Goal: Task Accomplishment & Management: Manage account settings

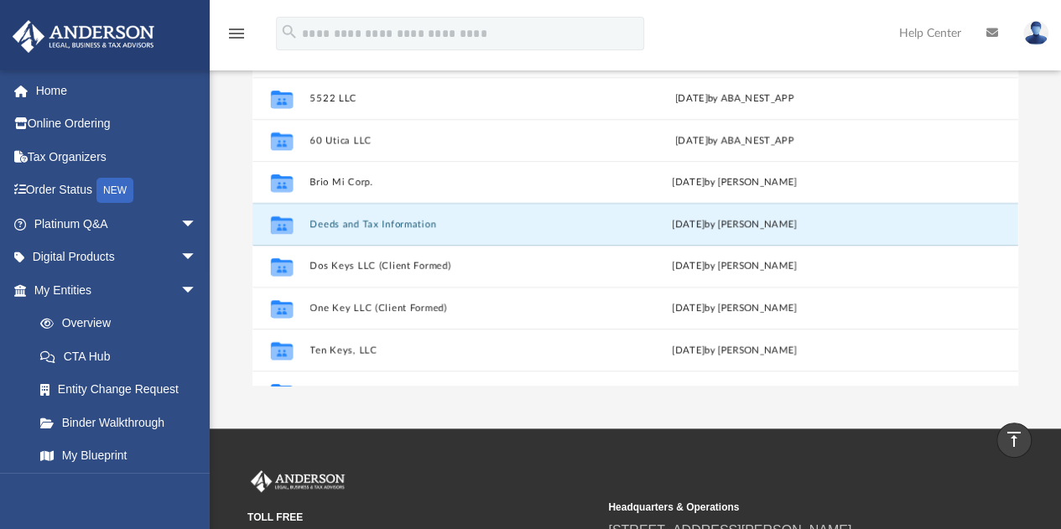
scroll to position [294, 0]
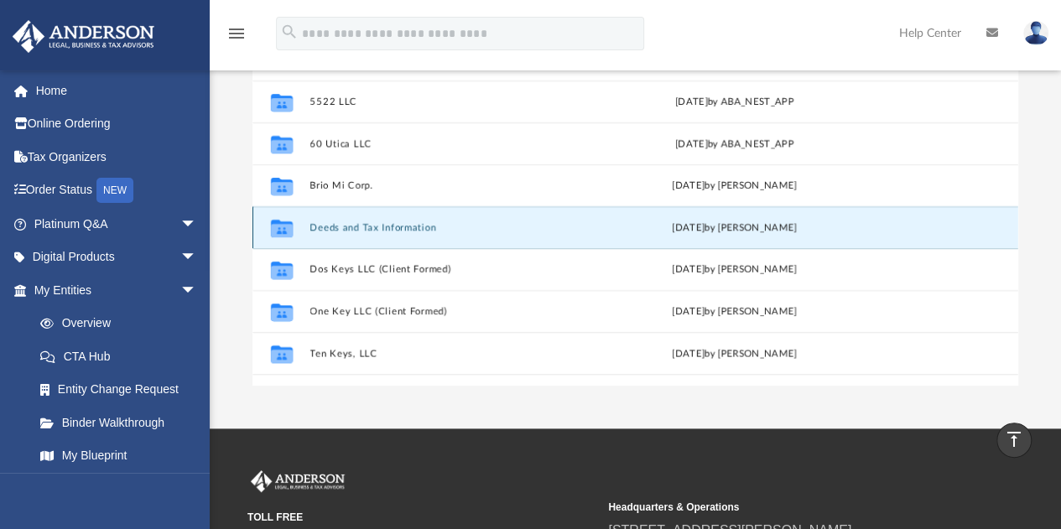
click at [322, 226] on button "Deeds and Tax Information" at bounding box center [449, 227] width 278 height 11
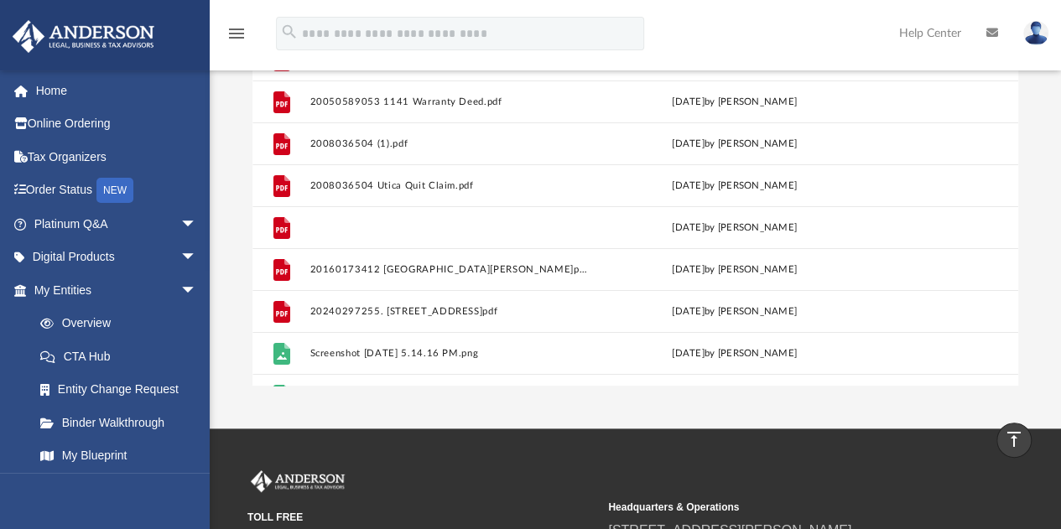
click at [322, 226] on button "20160173412 [GEOGRAPHIC_DATA]pdf" at bounding box center [449, 227] width 278 height 11
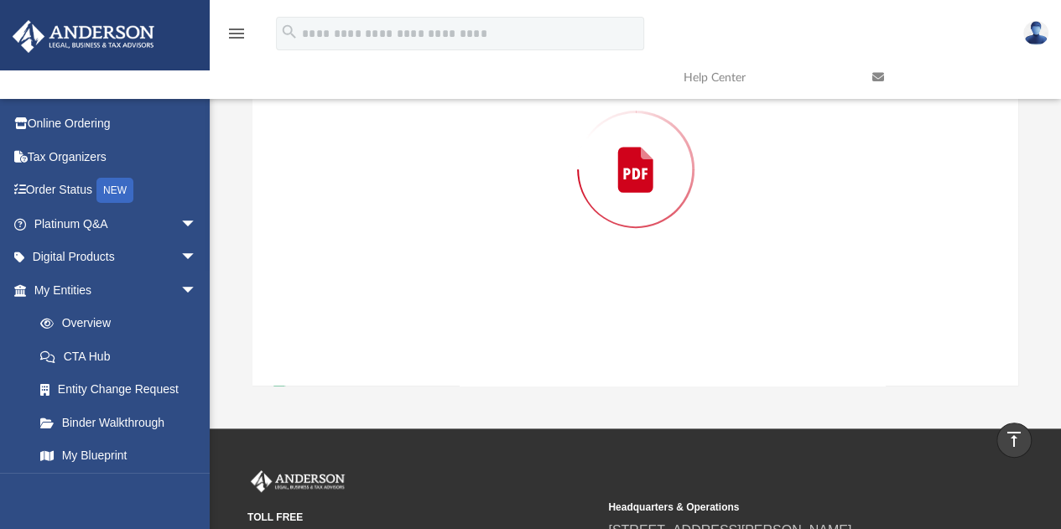
scroll to position [182, 0]
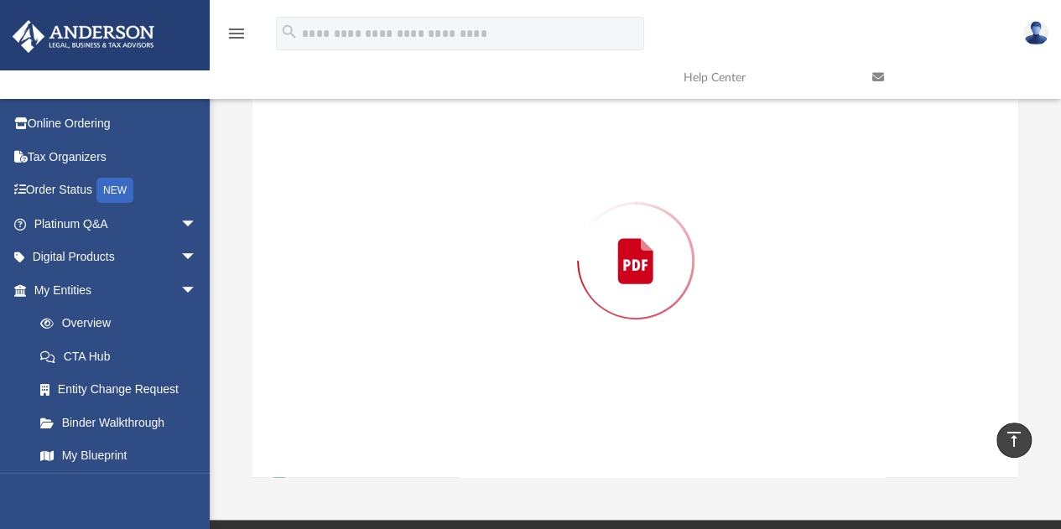
click at [322, 226] on div "Preview" at bounding box center [635, 260] width 767 height 433
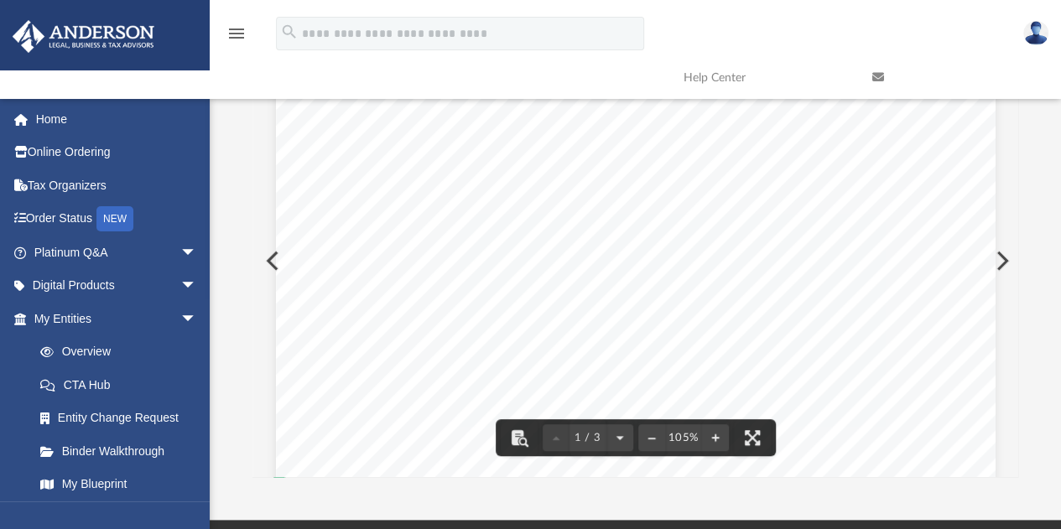
scroll to position [225, 0]
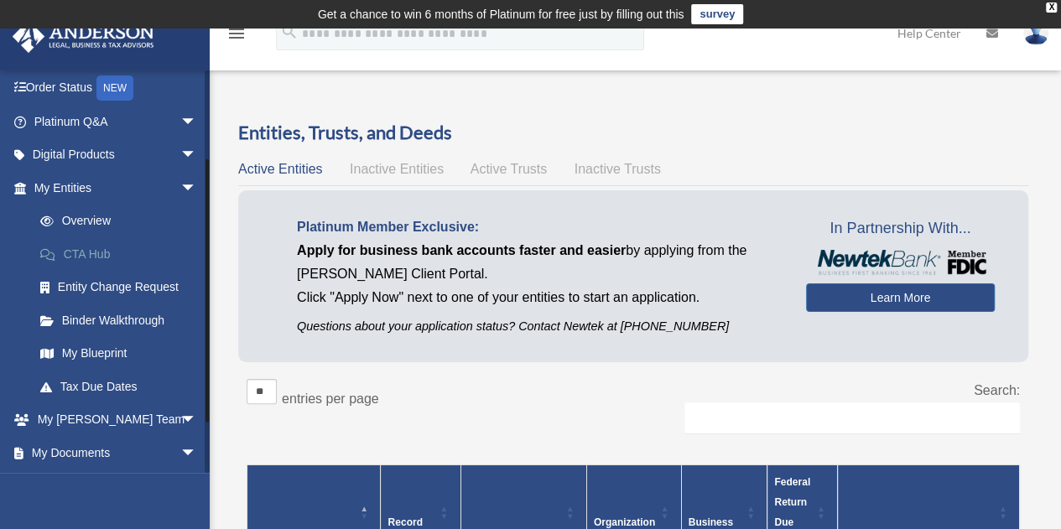
scroll to position [201, 0]
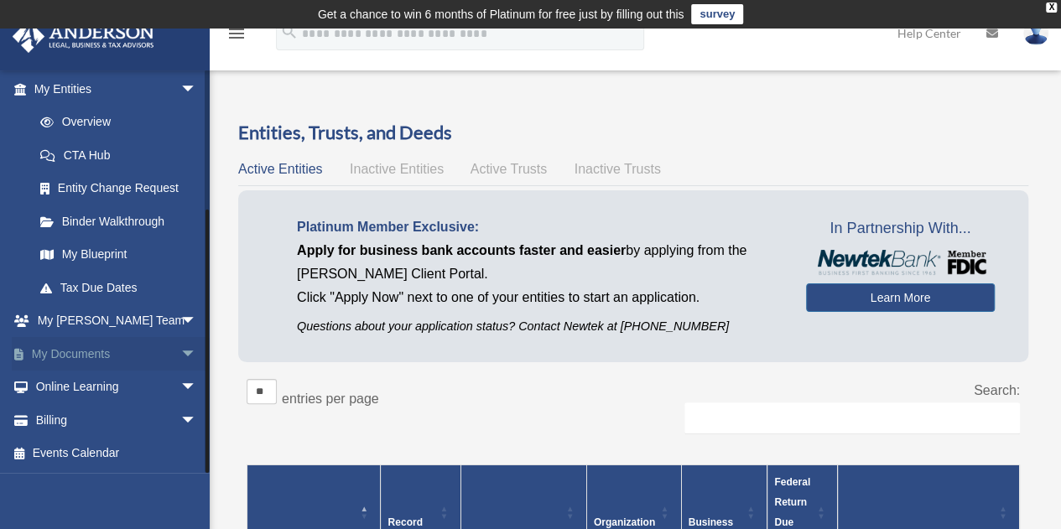
click at [180, 351] on span "arrow_drop_down" at bounding box center [197, 354] width 34 height 34
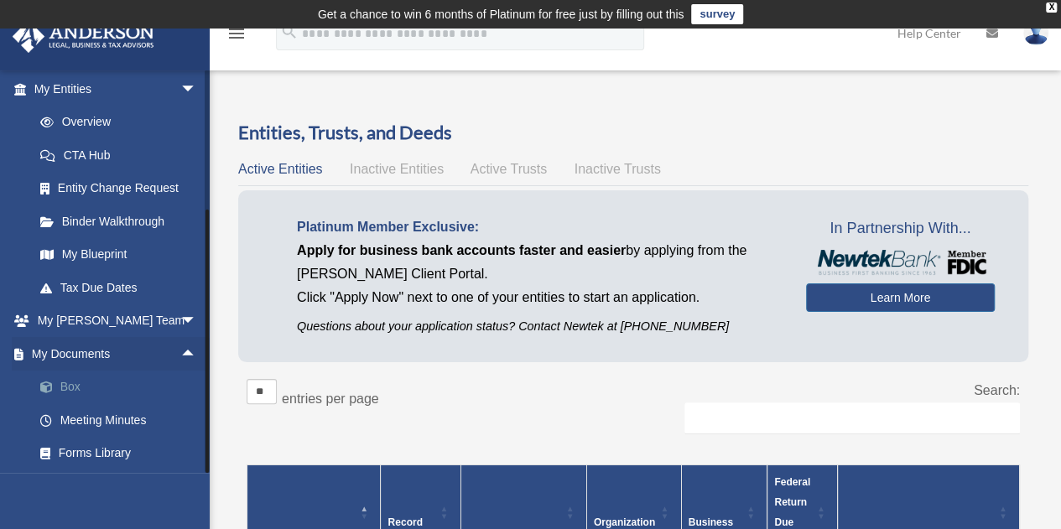
click at [77, 385] on link "Box" at bounding box center [122, 388] width 199 height 34
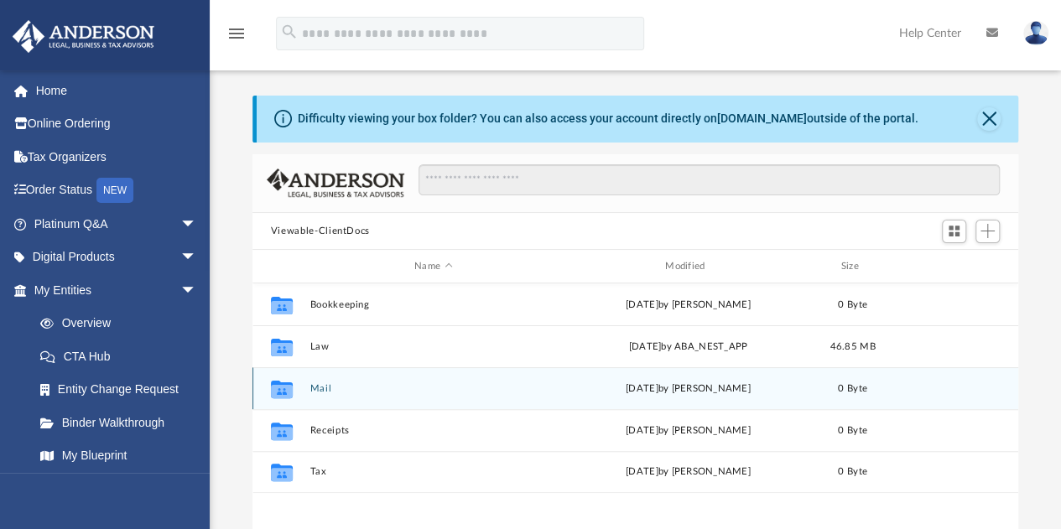
scroll to position [368, 753]
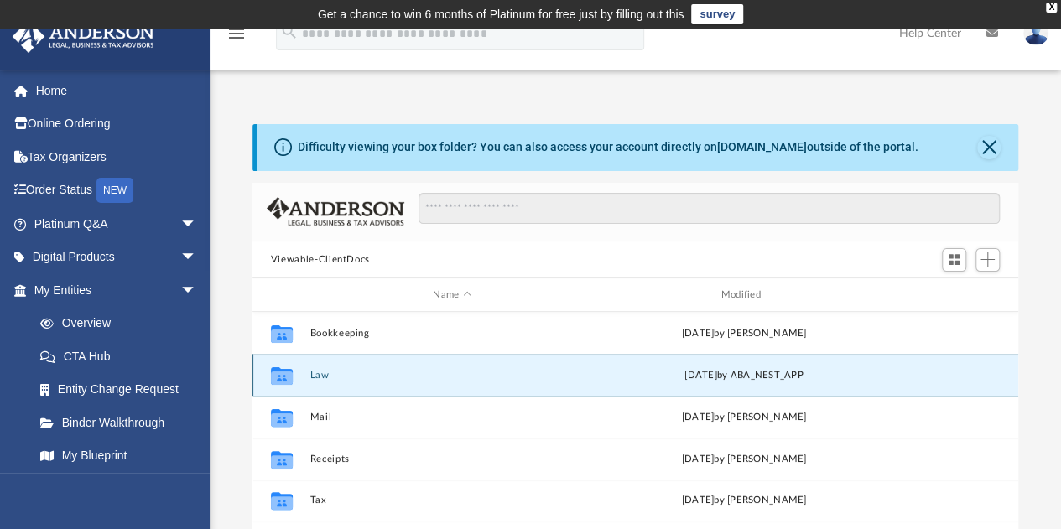
click at [325, 374] on button "Law" at bounding box center [452, 375] width 284 height 11
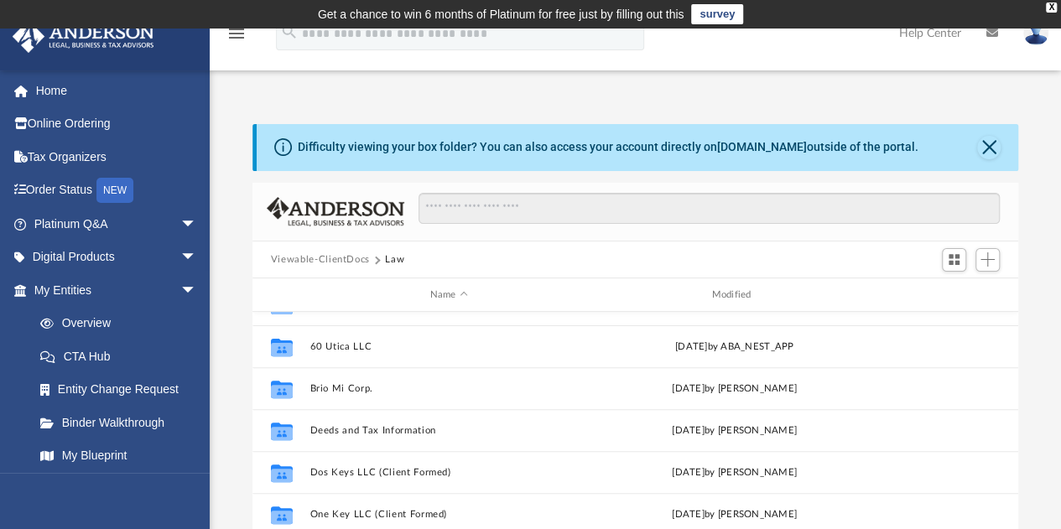
scroll to position [365, 0]
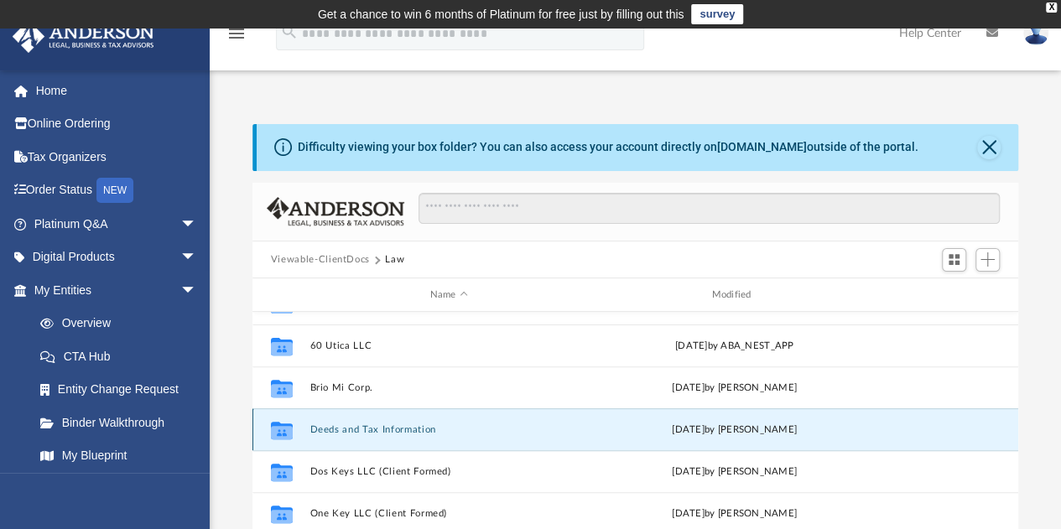
click at [387, 427] on button "Deeds and Tax Information" at bounding box center [449, 429] width 278 height 11
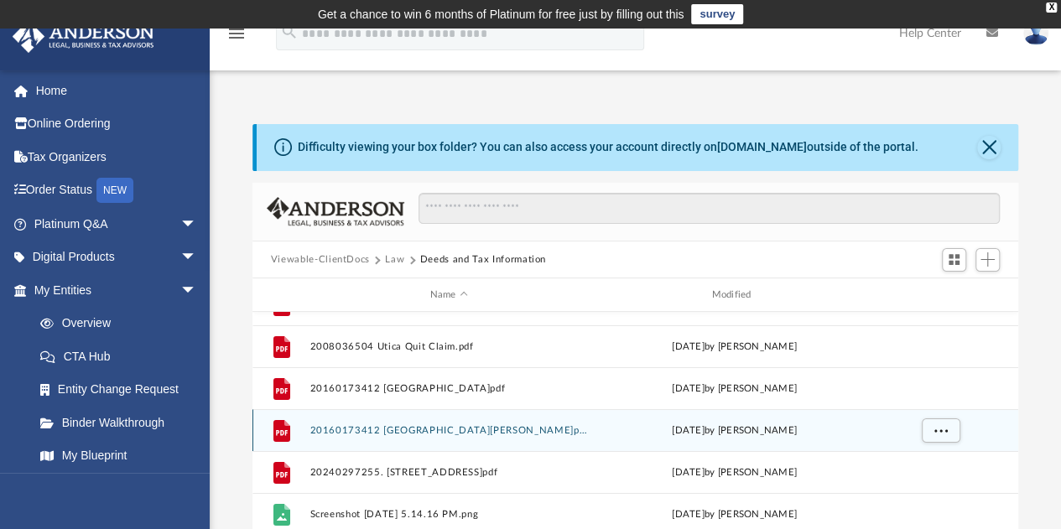
scroll to position [0, 0]
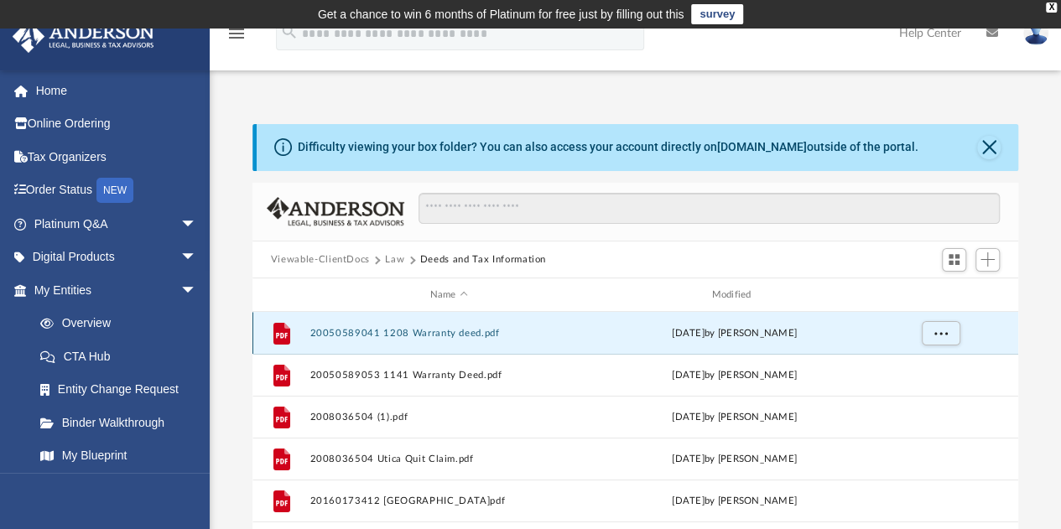
click at [451, 330] on button "20050589041 1208 Warranty deed.pdf" at bounding box center [449, 333] width 278 height 11
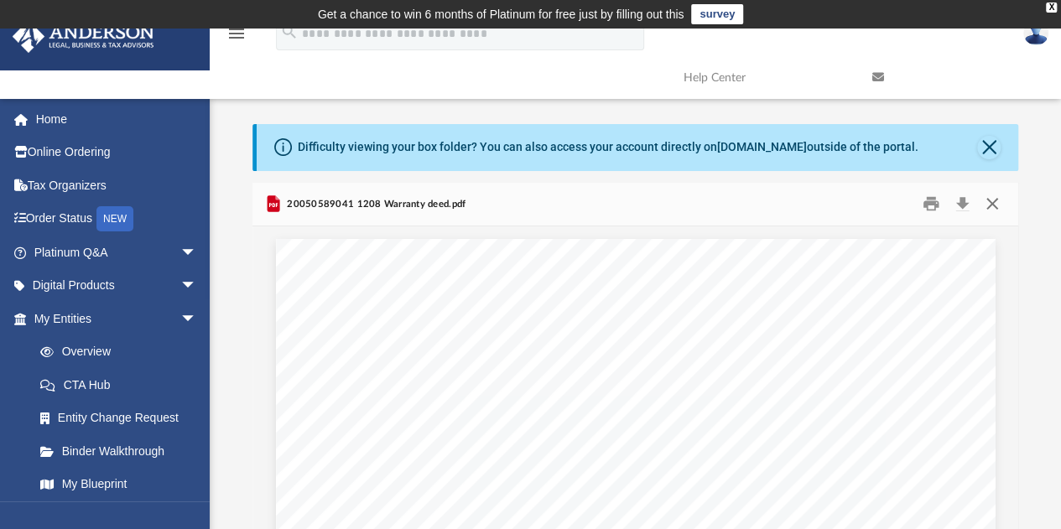
click at [991, 202] on button "Close" at bounding box center [992, 204] width 30 height 26
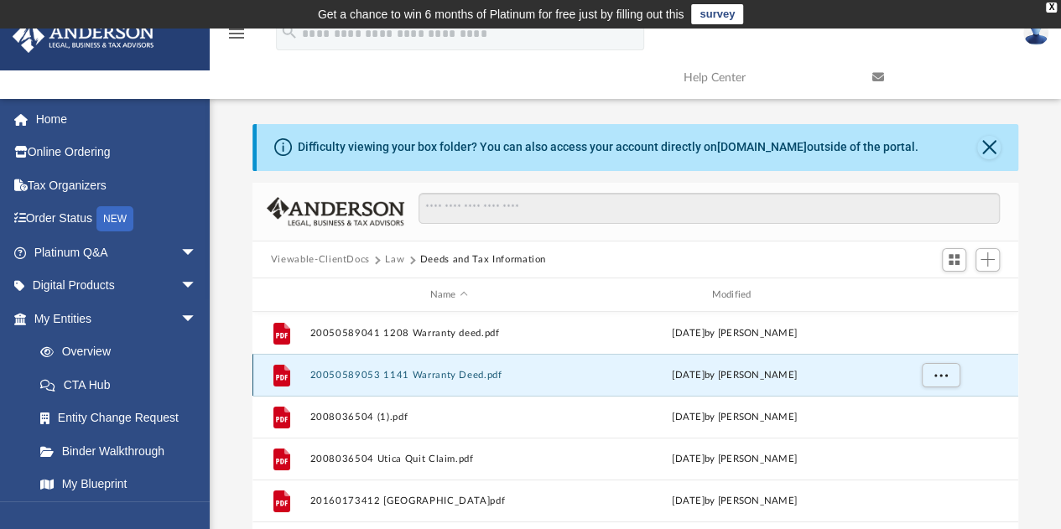
click at [425, 373] on button "20050589053 1141 Warranty Deed.pdf" at bounding box center [449, 375] width 278 height 11
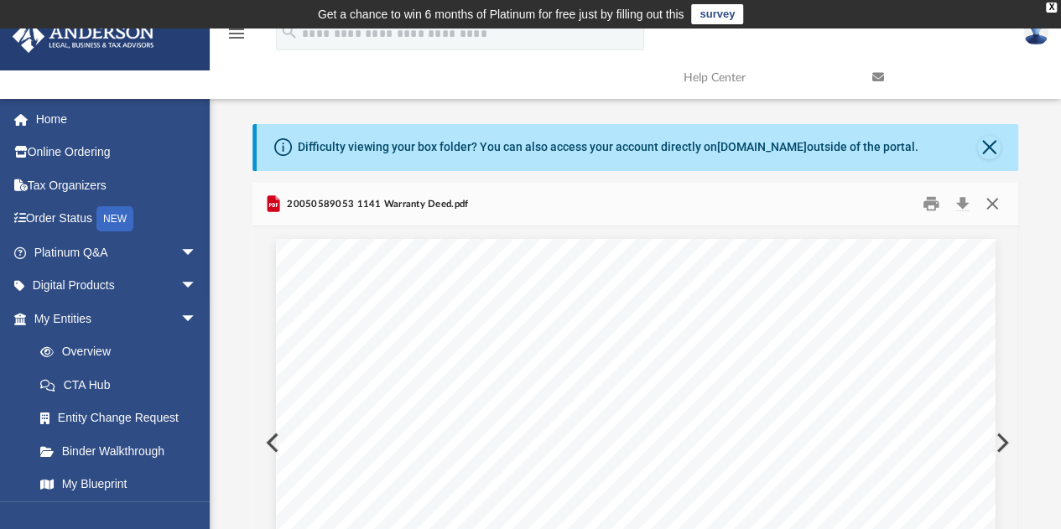
click at [992, 206] on button "Close" at bounding box center [992, 204] width 30 height 26
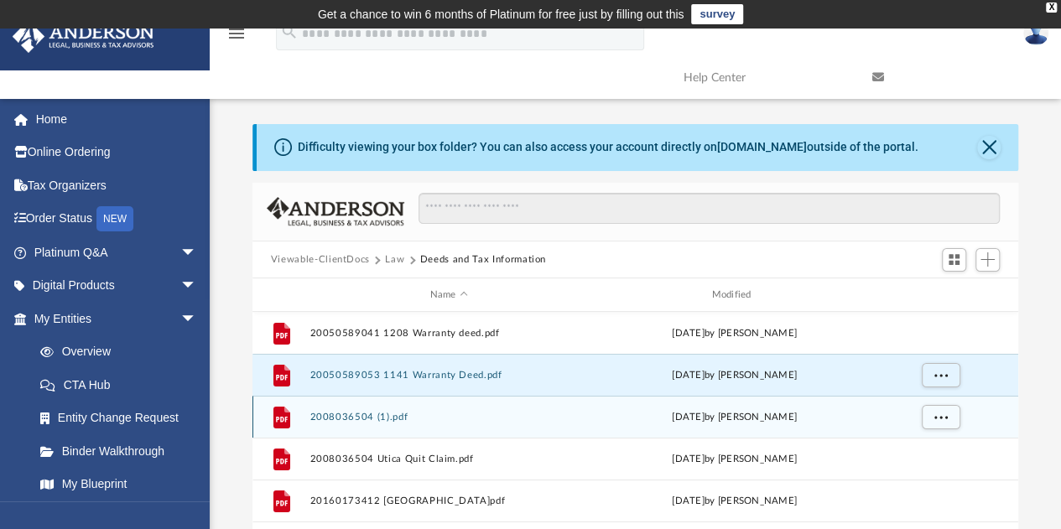
click at [463, 417] on button "2008036504 (1).pdf" at bounding box center [449, 417] width 278 height 11
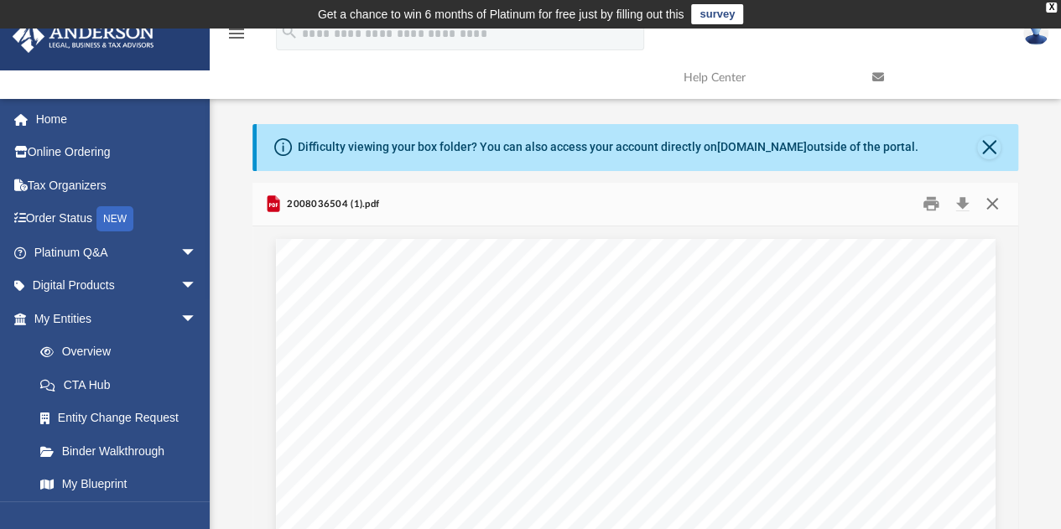
click at [991, 204] on button "Close" at bounding box center [992, 204] width 30 height 26
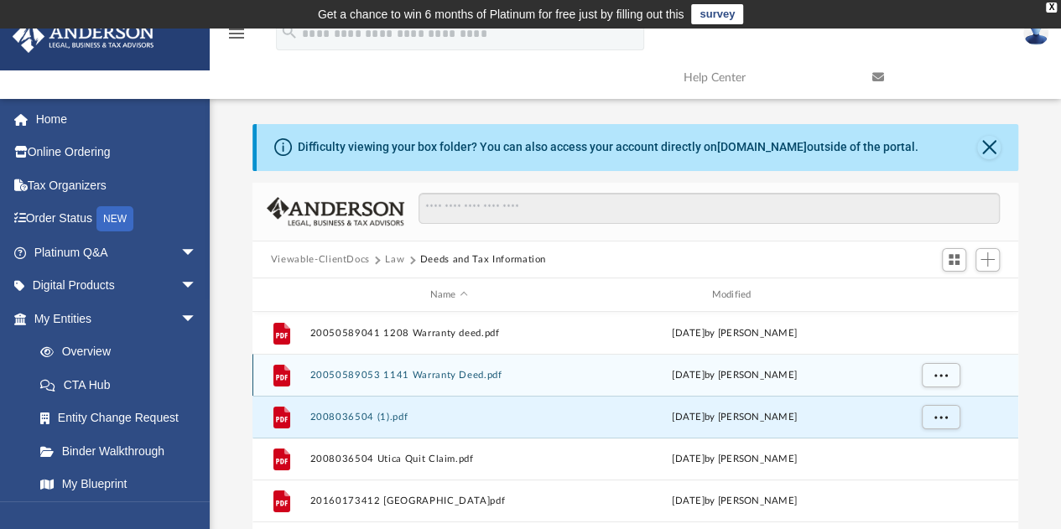
click at [483, 378] on button "20050589053 1141 Warranty Deed.pdf" at bounding box center [449, 375] width 278 height 11
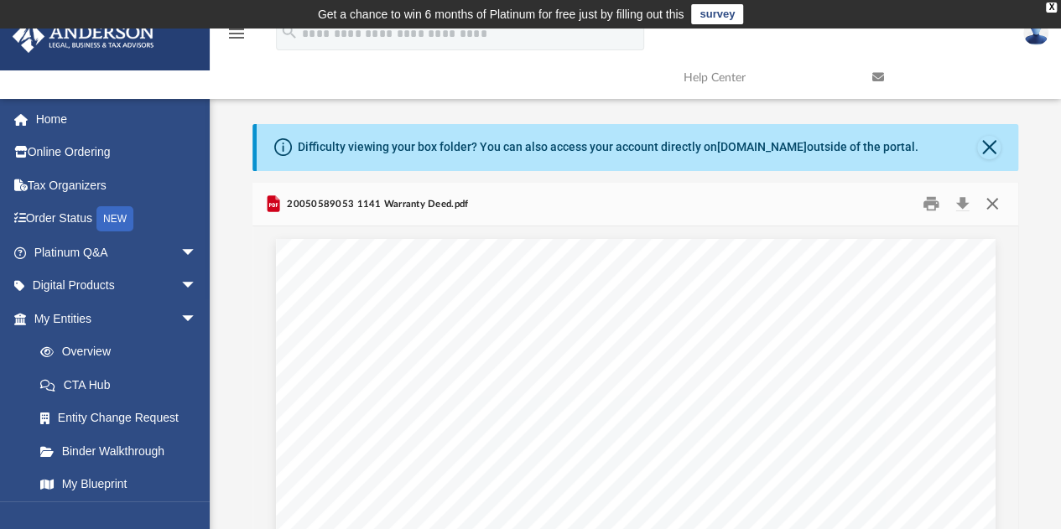
click at [990, 202] on button "Close" at bounding box center [992, 204] width 30 height 26
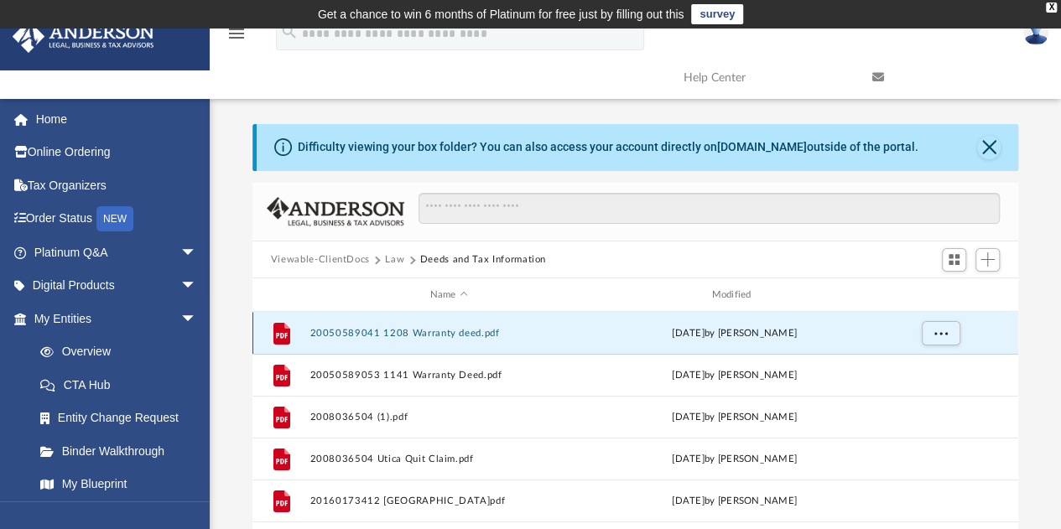
click at [481, 330] on button "20050589041 1208 Warranty deed.pdf" at bounding box center [449, 333] width 278 height 11
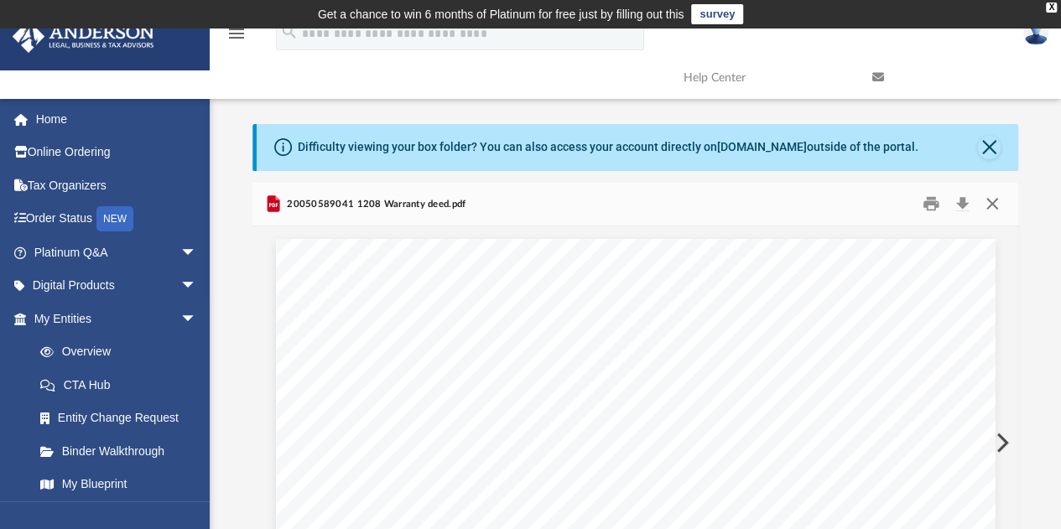
click at [990, 204] on button "Close" at bounding box center [992, 204] width 30 height 26
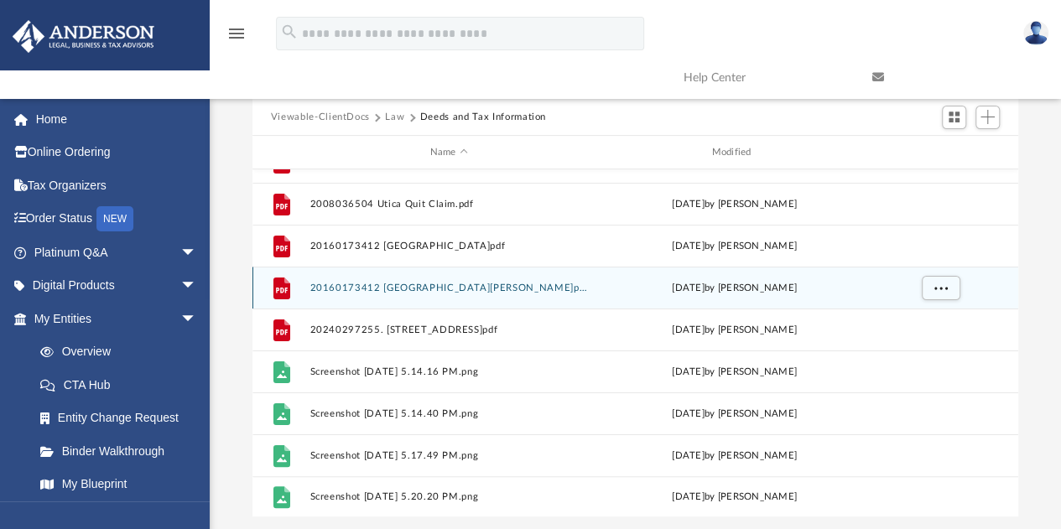
scroll to position [144, 0]
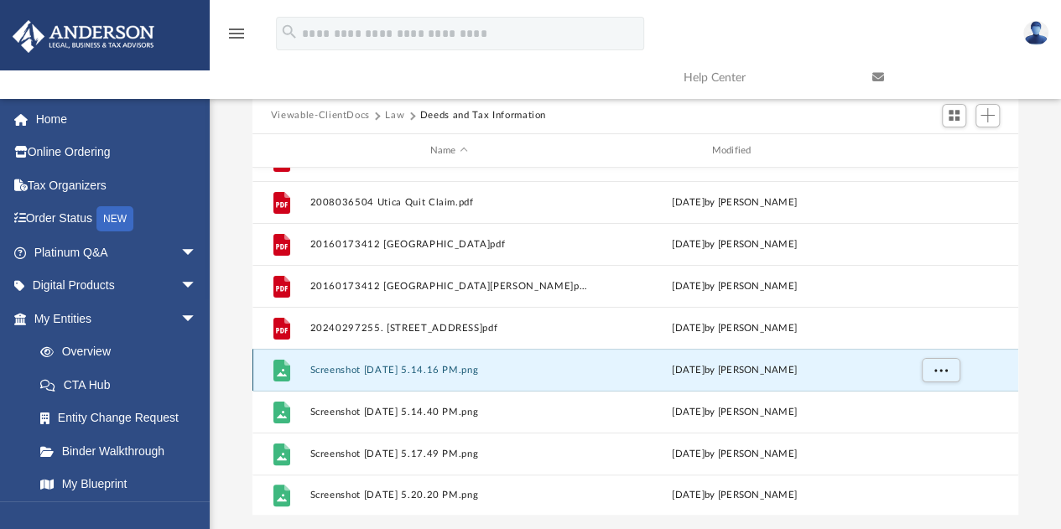
click at [463, 369] on button "Screenshot [DATE] 5.14.16 PM.png" at bounding box center [449, 370] width 278 height 11
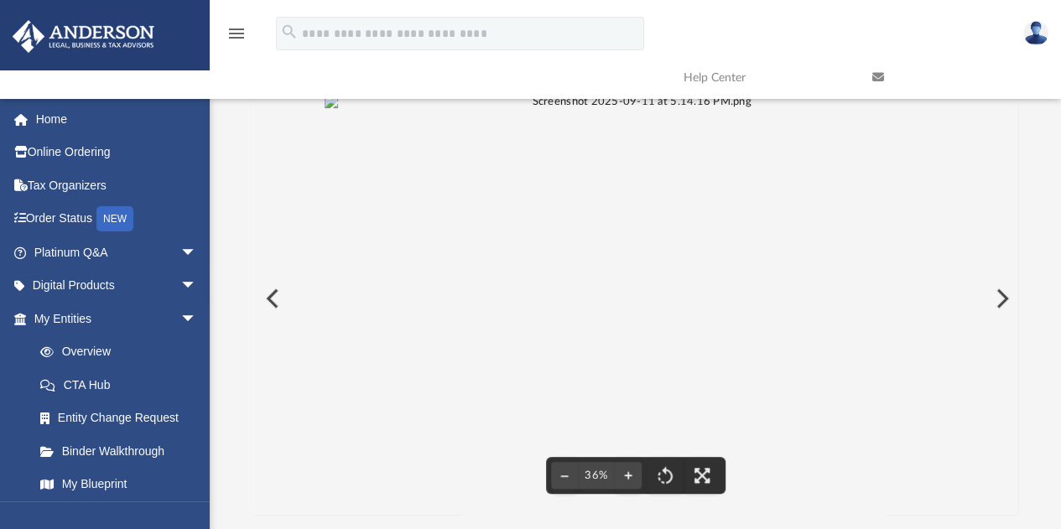
scroll to position [0, 0]
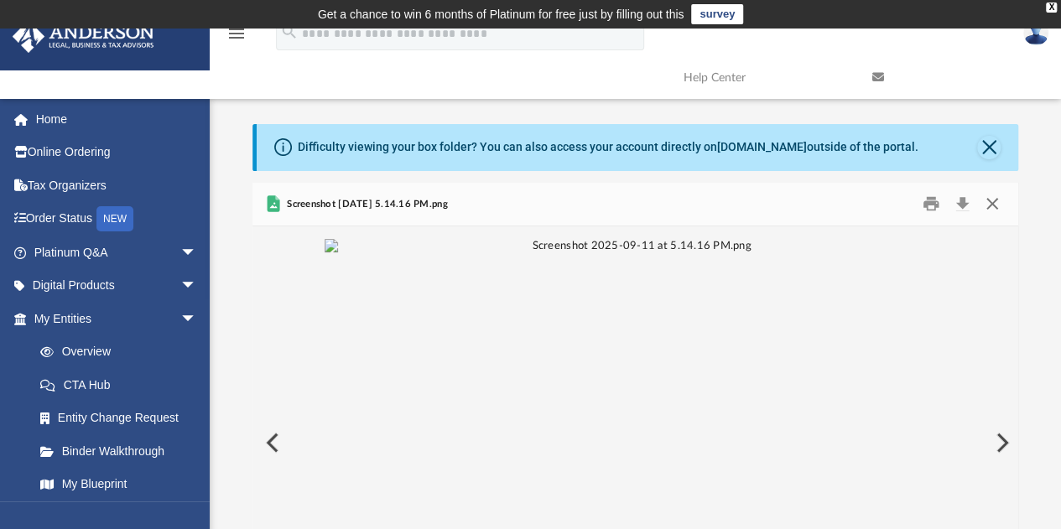
click at [986, 204] on button "Close" at bounding box center [992, 204] width 30 height 26
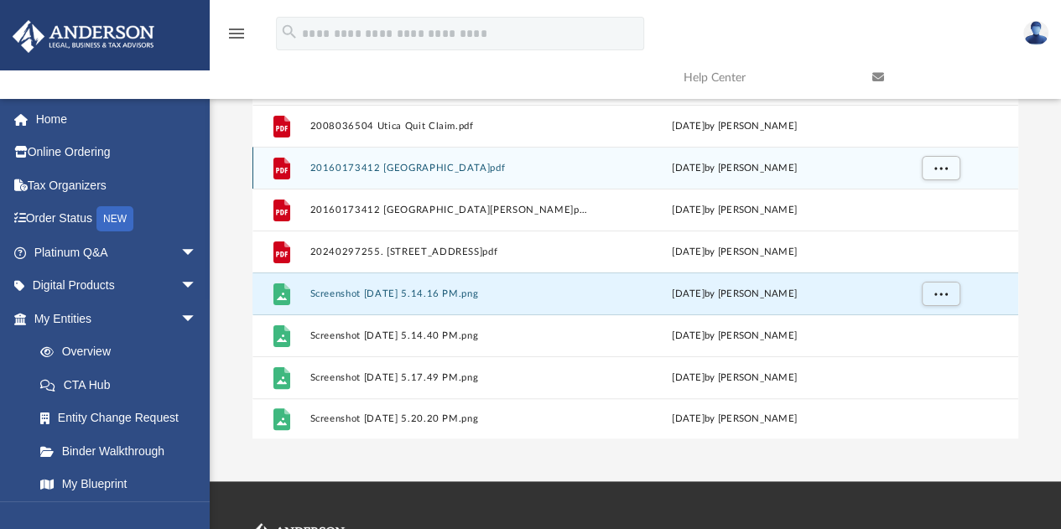
scroll to position [222, 0]
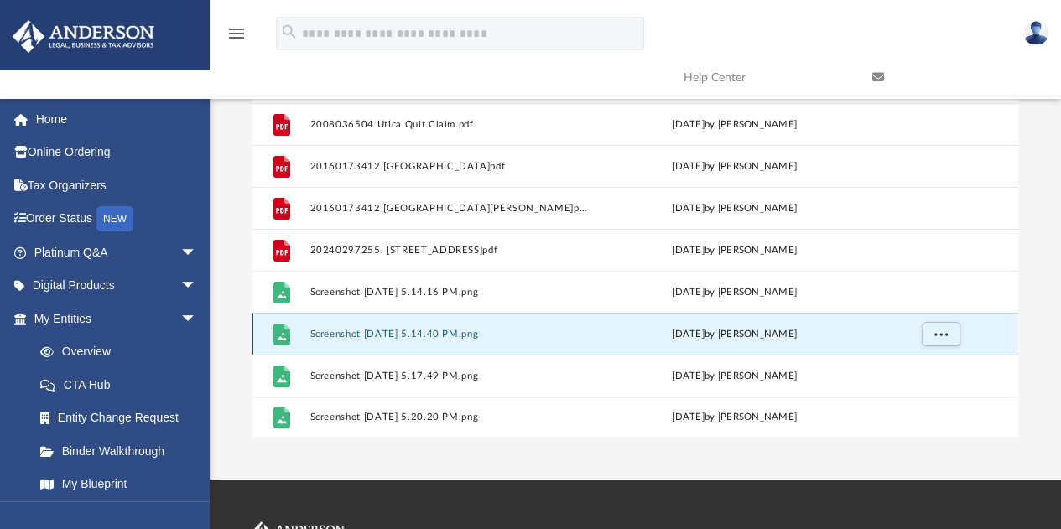
click at [497, 336] on button "Screenshot [DATE] 5.14.40 PM.png" at bounding box center [449, 334] width 278 height 11
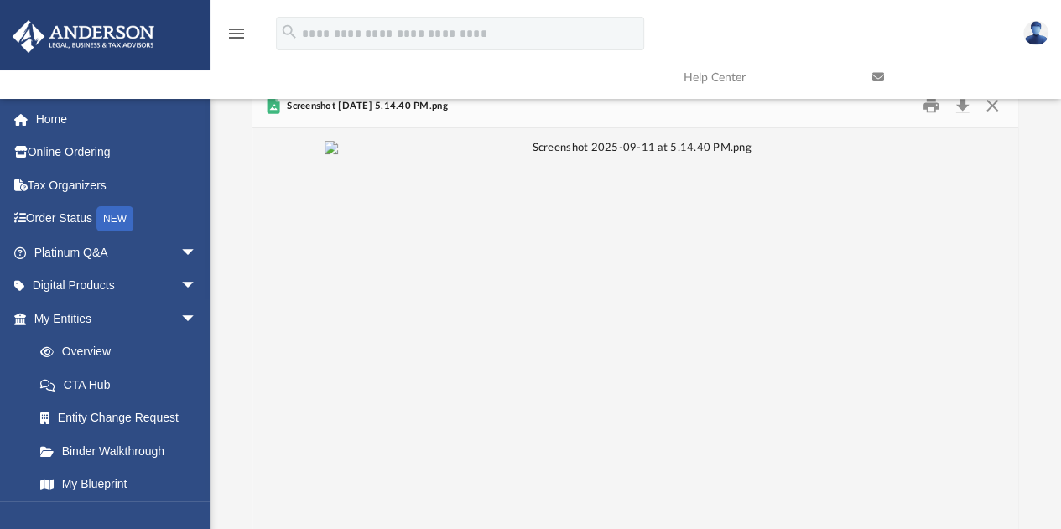
scroll to position [0, 0]
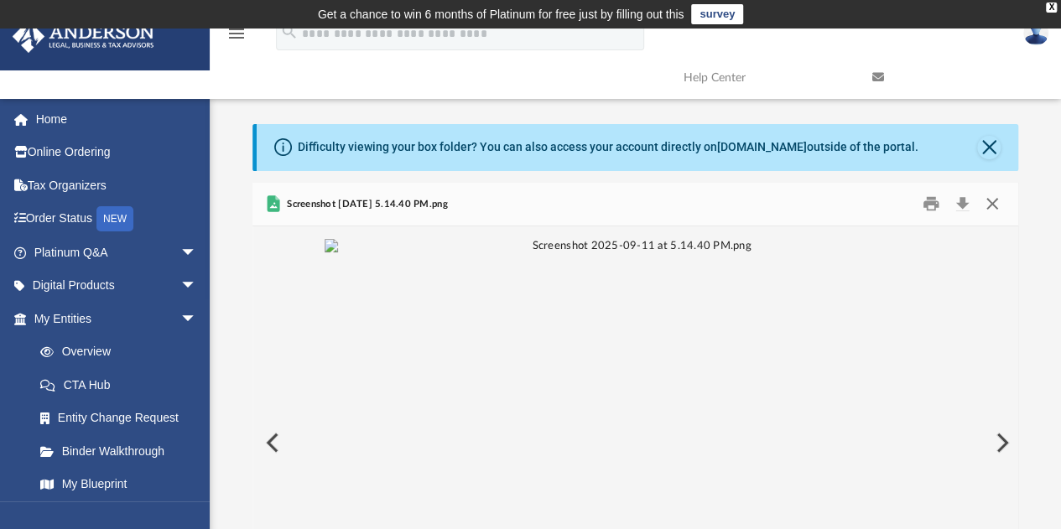
click at [991, 199] on button "Close" at bounding box center [992, 204] width 30 height 26
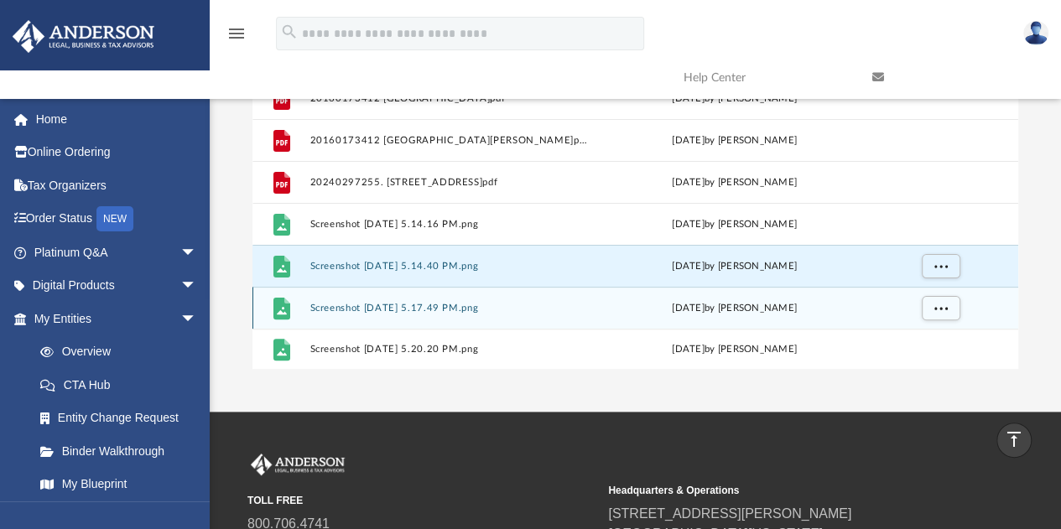
click at [768, 302] on div "[DATE] by [PERSON_NAME]" at bounding box center [735, 308] width 278 height 15
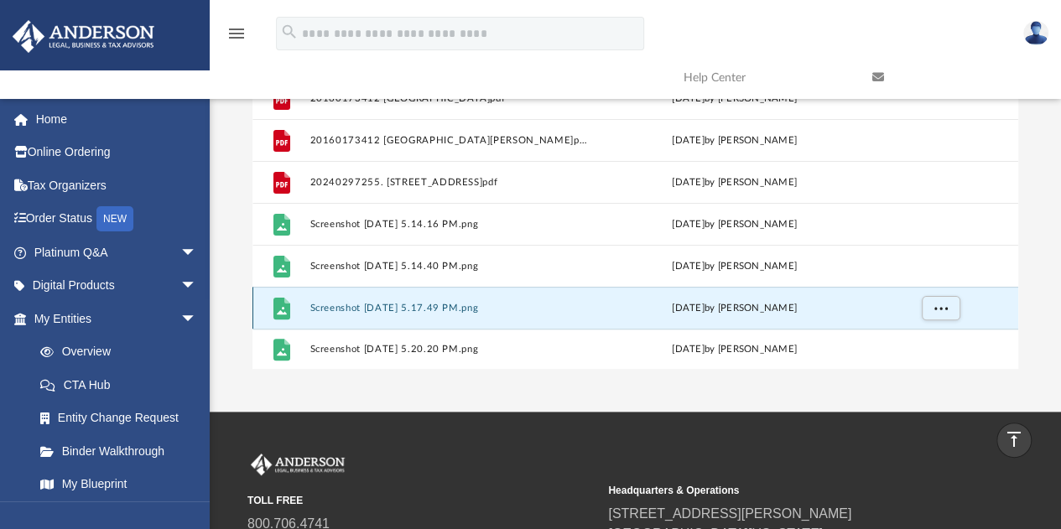
click at [768, 302] on div "[DATE] by [PERSON_NAME]" at bounding box center [735, 308] width 278 height 15
click at [769, 308] on div "[DATE] by [PERSON_NAME]" at bounding box center [735, 308] width 278 height 15
click at [486, 308] on button "Screenshot [DATE] 5.17.49 PM.png" at bounding box center [449, 308] width 278 height 11
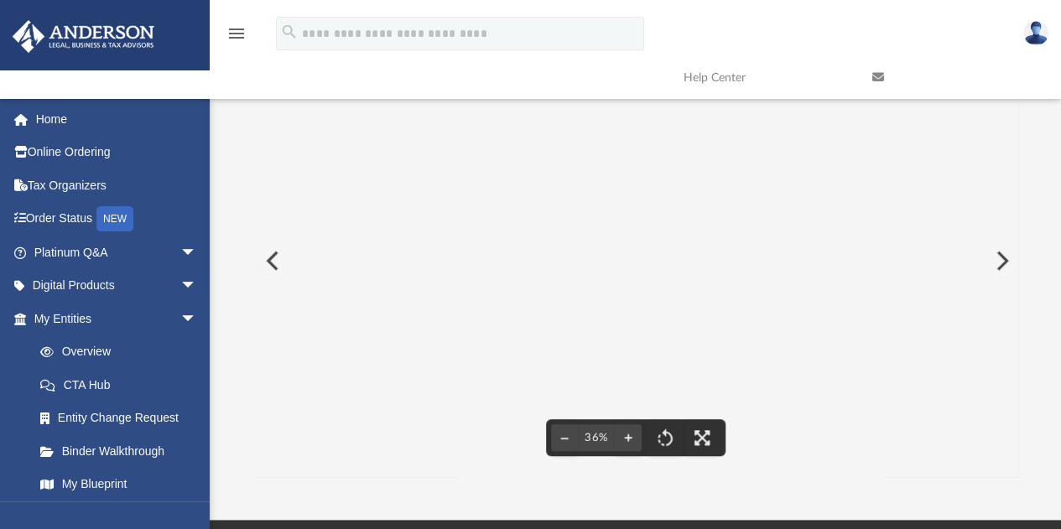
scroll to position [0, 0]
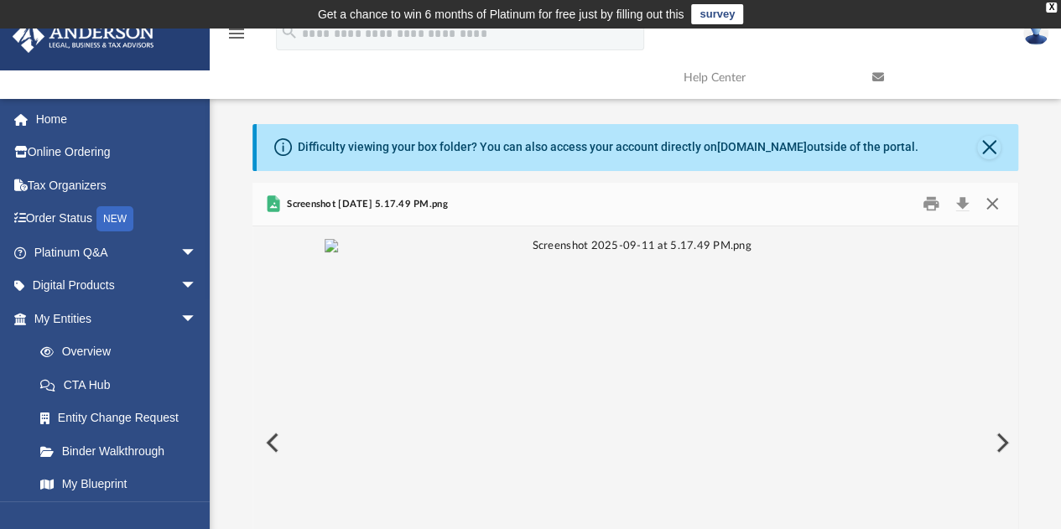
click at [998, 200] on button "Close" at bounding box center [992, 204] width 30 height 26
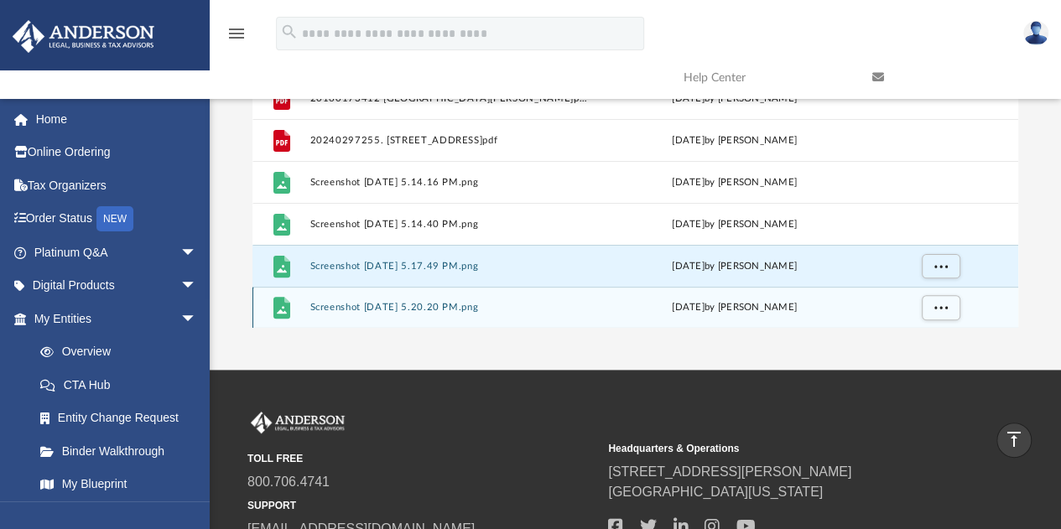
click at [471, 303] on button "Screenshot [DATE] 5.20.20 PM.png" at bounding box center [449, 308] width 278 height 11
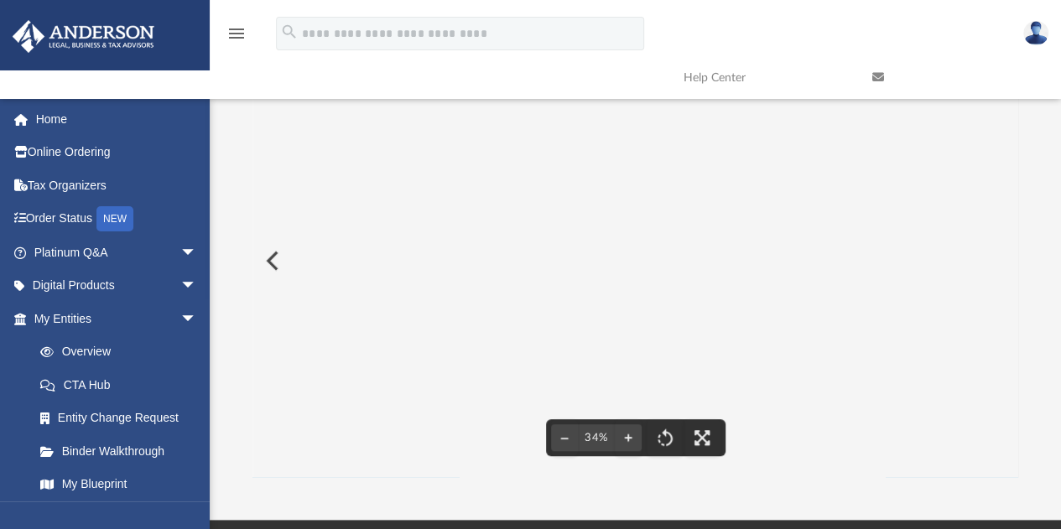
scroll to position [0, 0]
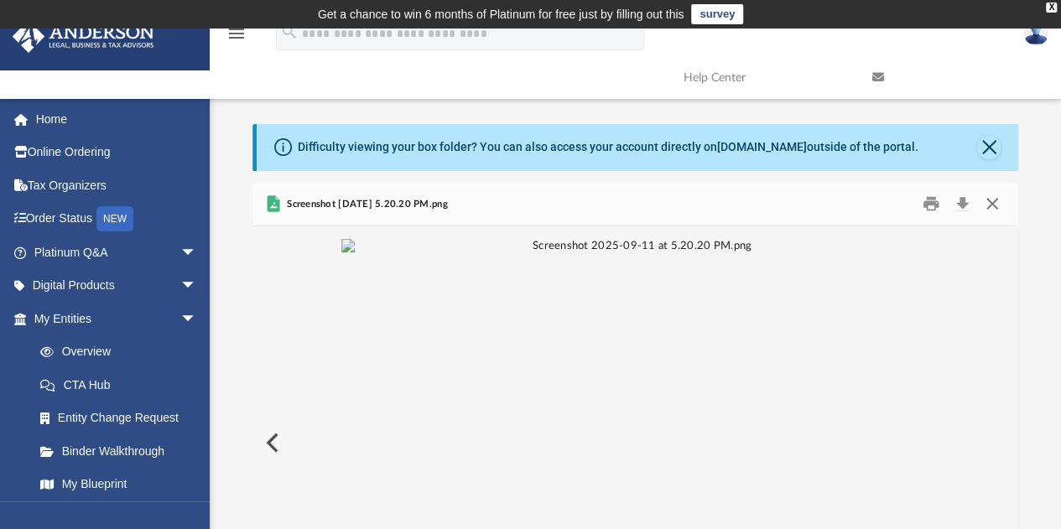
click at [990, 200] on button "Close" at bounding box center [992, 204] width 30 height 26
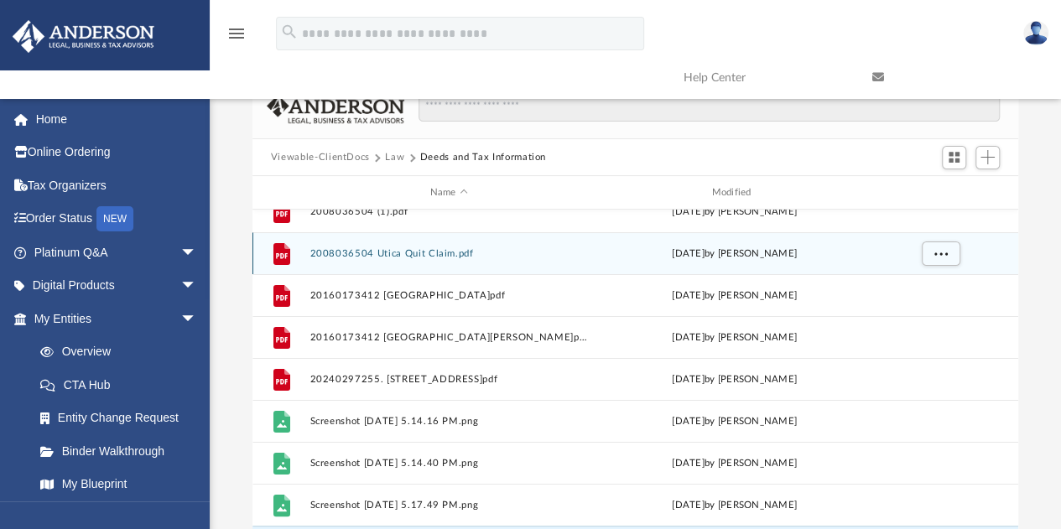
scroll to position [105, 0]
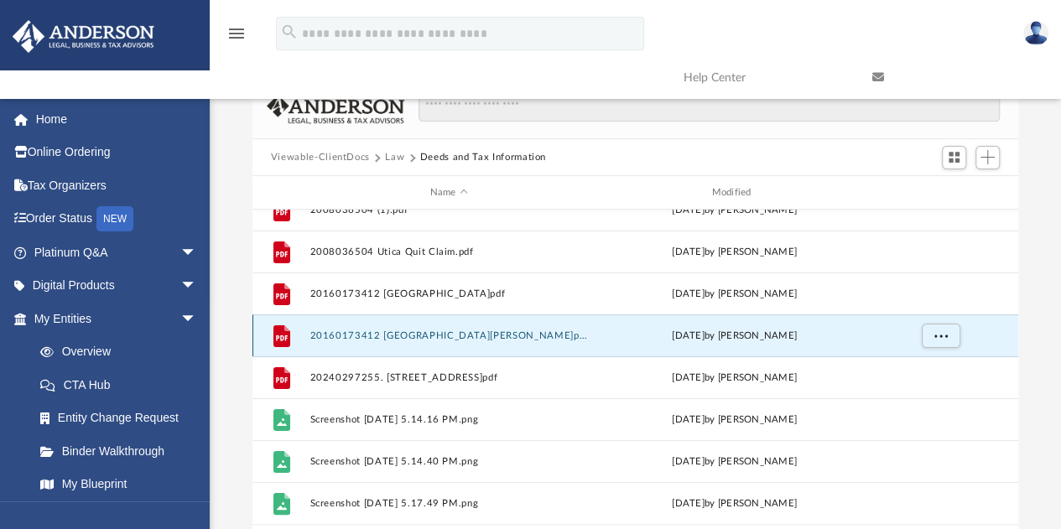
click at [487, 333] on button "20160173412 [GEOGRAPHIC_DATA][PERSON_NAME]pdf" at bounding box center [449, 335] width 278 height 11
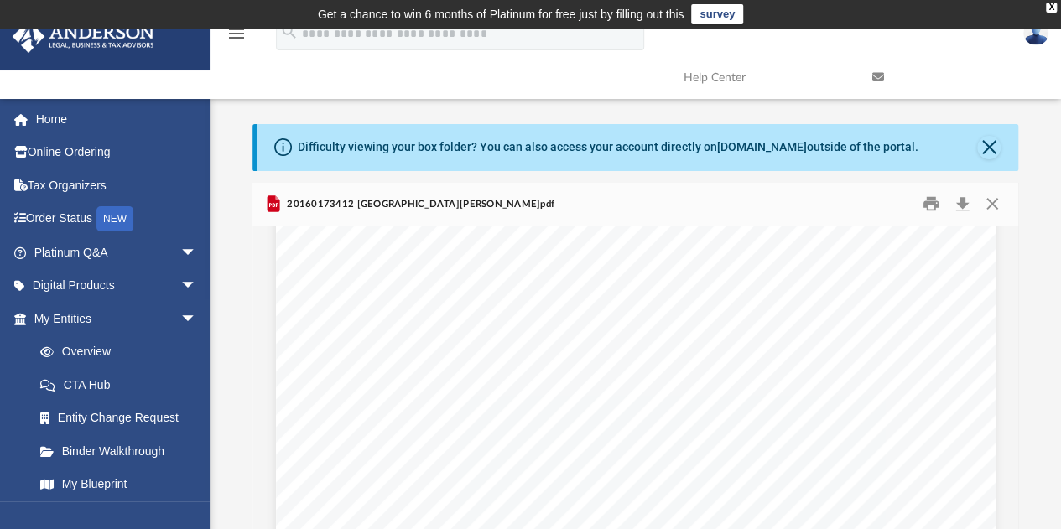
scroll to position [0, 0]
click at [986, 212] on button "Close" at bounding box center [992, 204] width 30 height 26
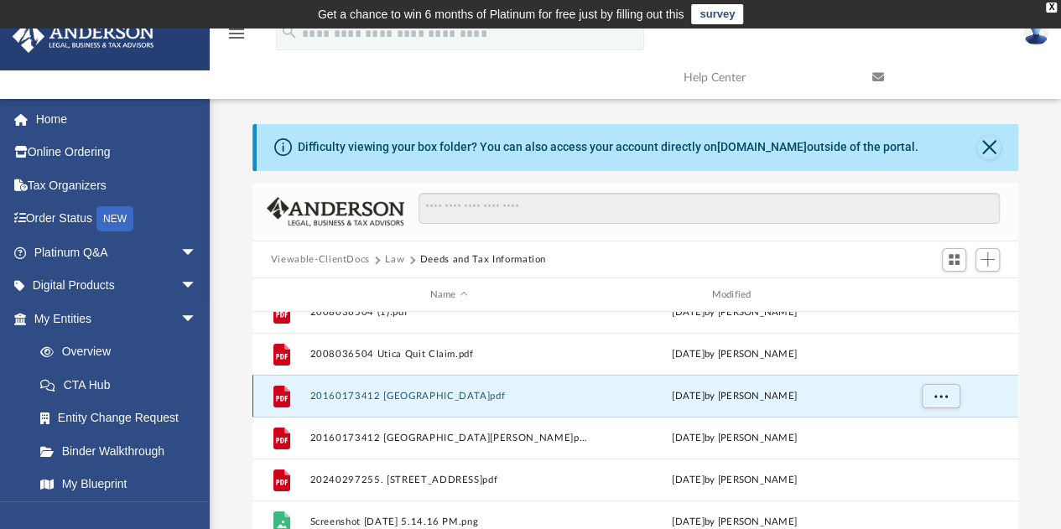
click at [433, 396] on button "20160173412 [GEOGRAPHIC_DATA]pdf" at bounding box center [449, 396] width 278 height 11
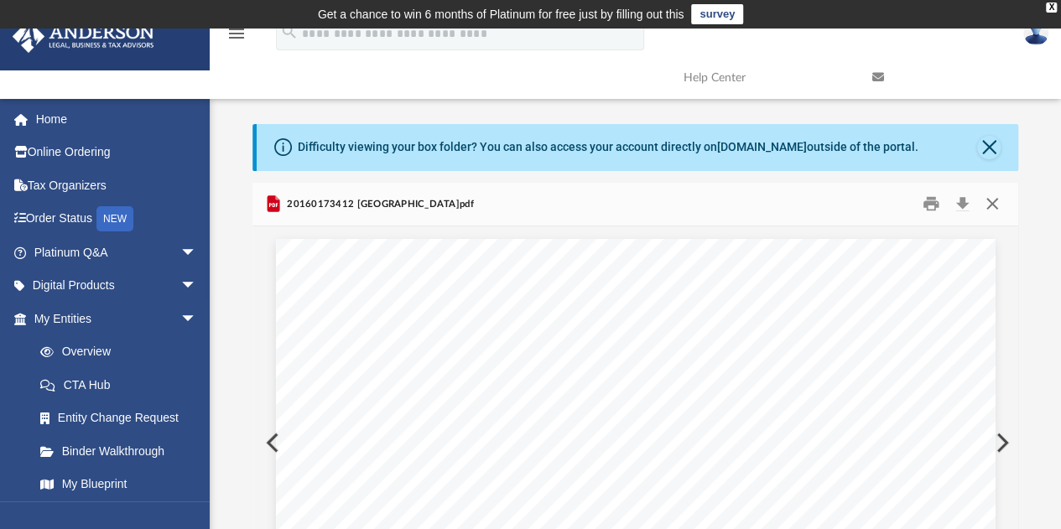
click at [988, 208] on button "Close" at bounding box center [992, 204] width 30 height 26
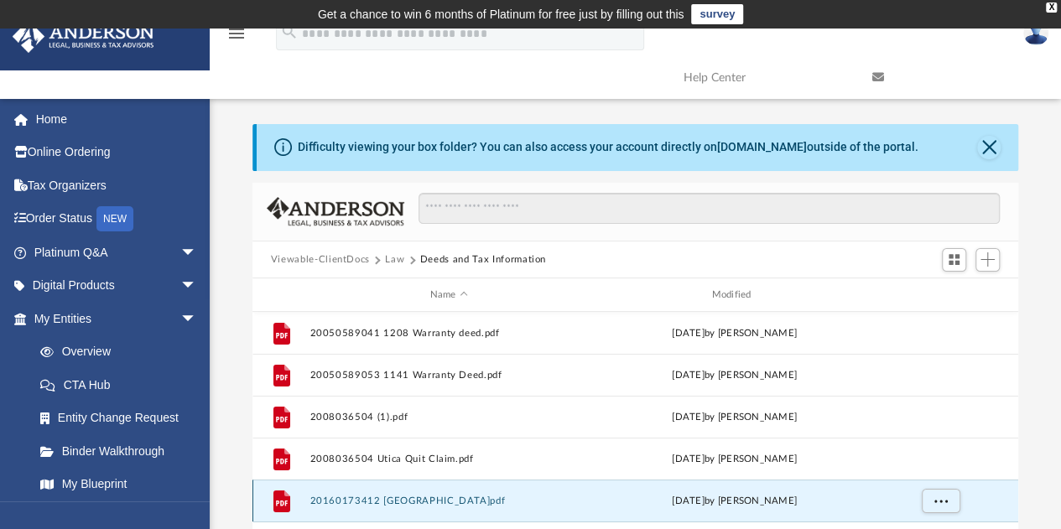
scroll to position [3, 0]
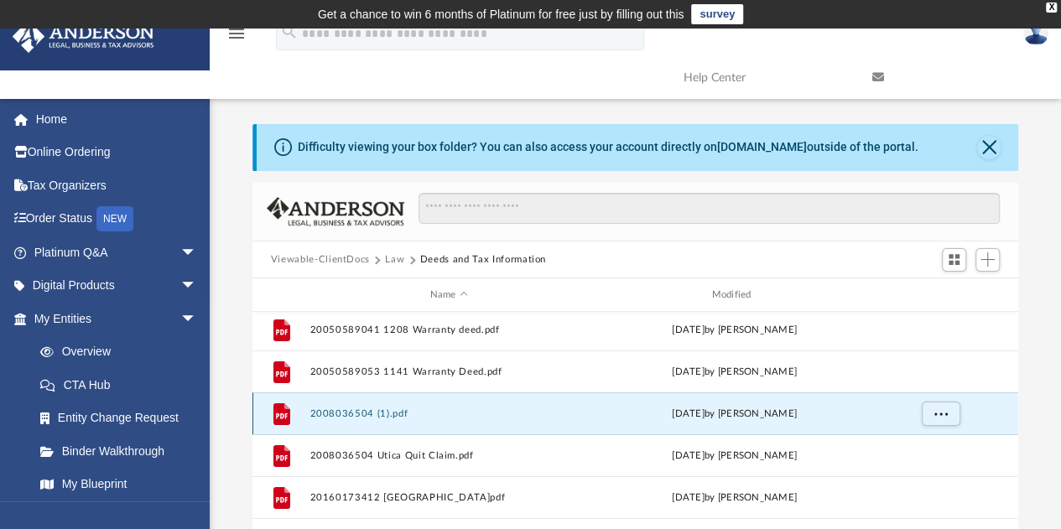
click at [445, 415] on button "2008036504 (1).pdf" at bounding box center [449, 414] width 278 height 11
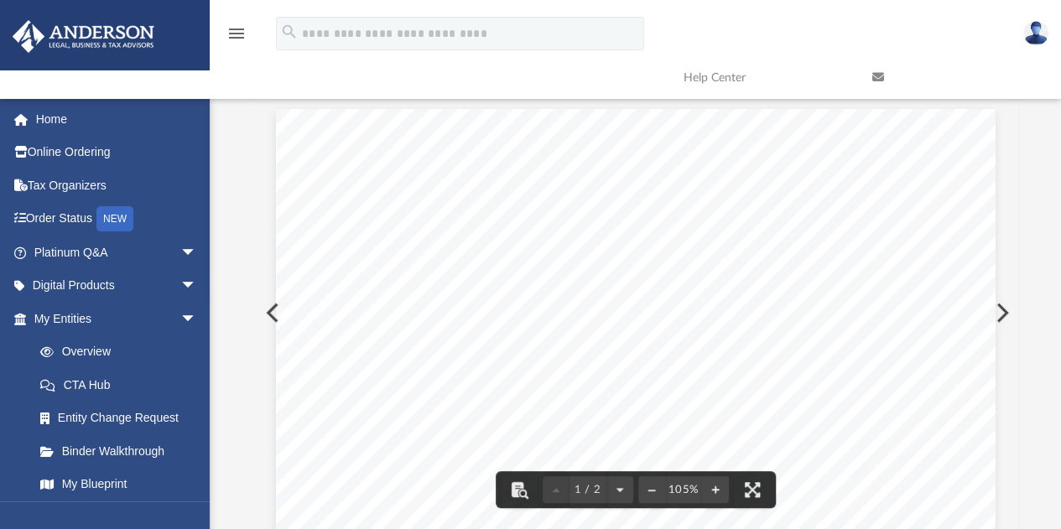
scroll to position [0, 0]
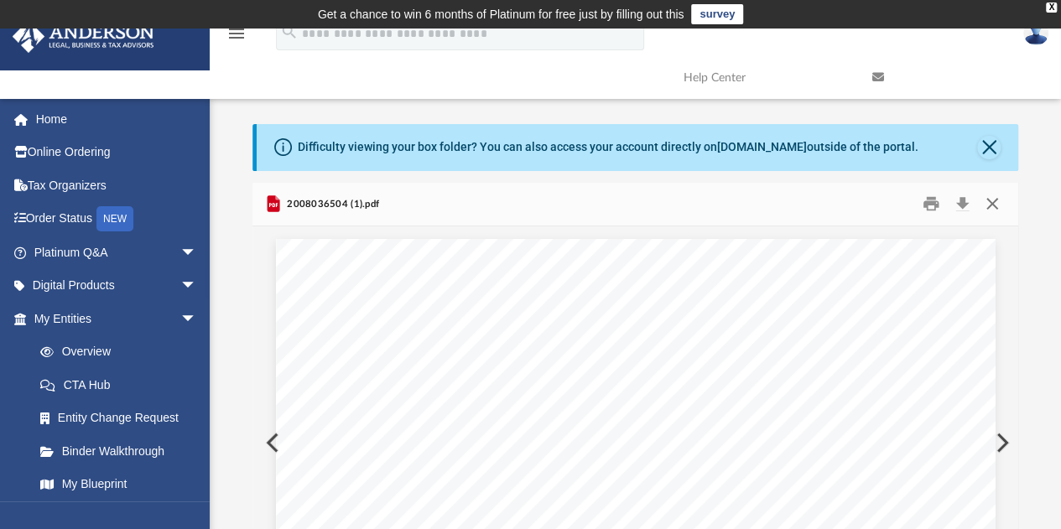
click at [995, 206] on button "Close" at bounding box center [992, 204] width 30 height 26
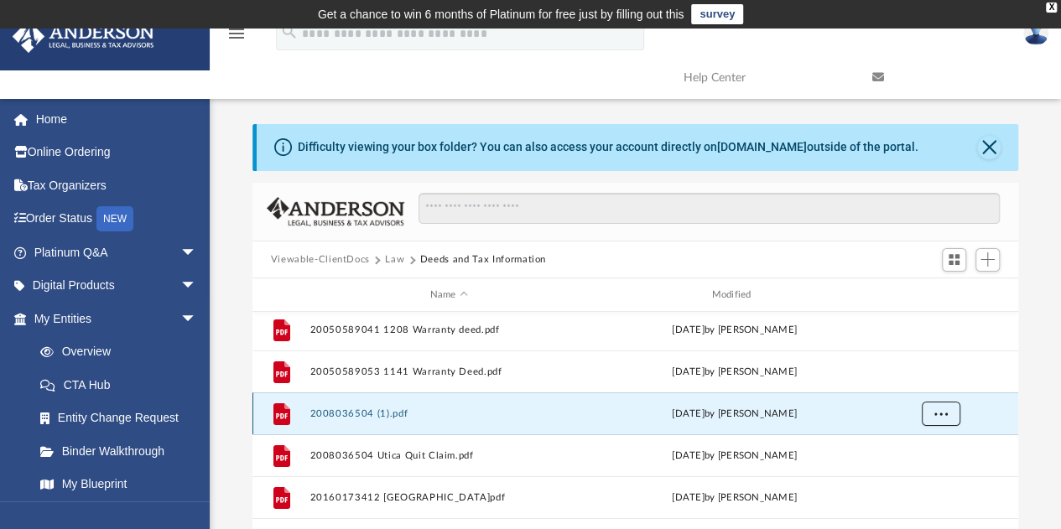
click at [934, 417] on span "More options" at bounding box center [940, 413] width 13 height 9
drag, startPoint x: 377, startPoint y: 407, endPoint x: 368, endPoint y: 415, distance: 11.9
click at [368, 415] on button "2008036504 (1).pdf" at bounding box center [449, 414] width 278 height 11
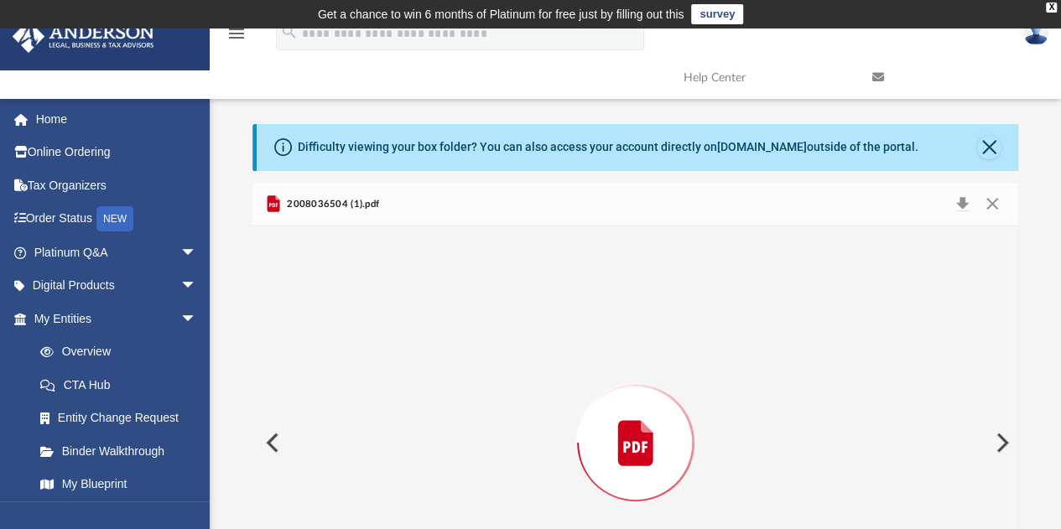
scroll to position [130, 0]
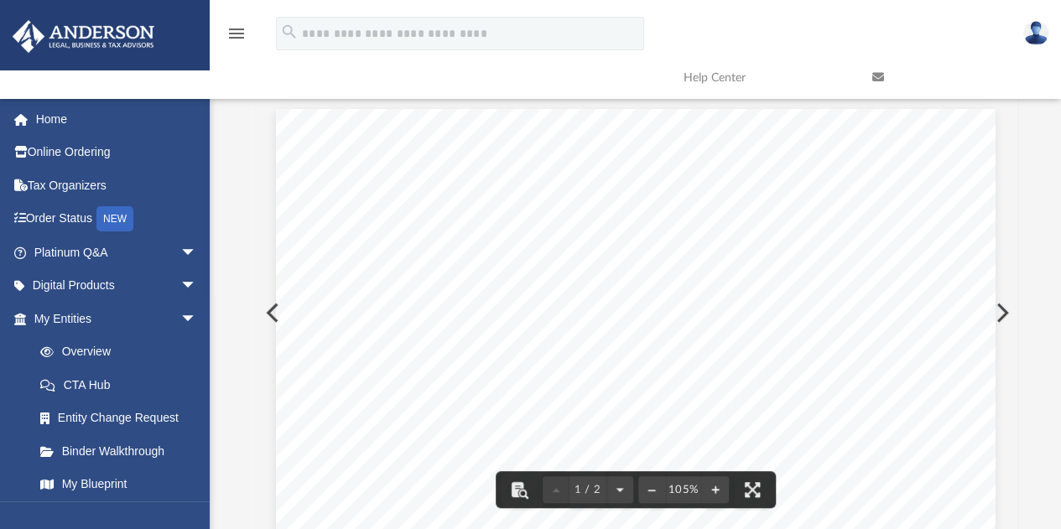
drag, startPoint x: 368, startPoint y: 415, endPoint x: 696, endPoint y: 380, distance: 329.9
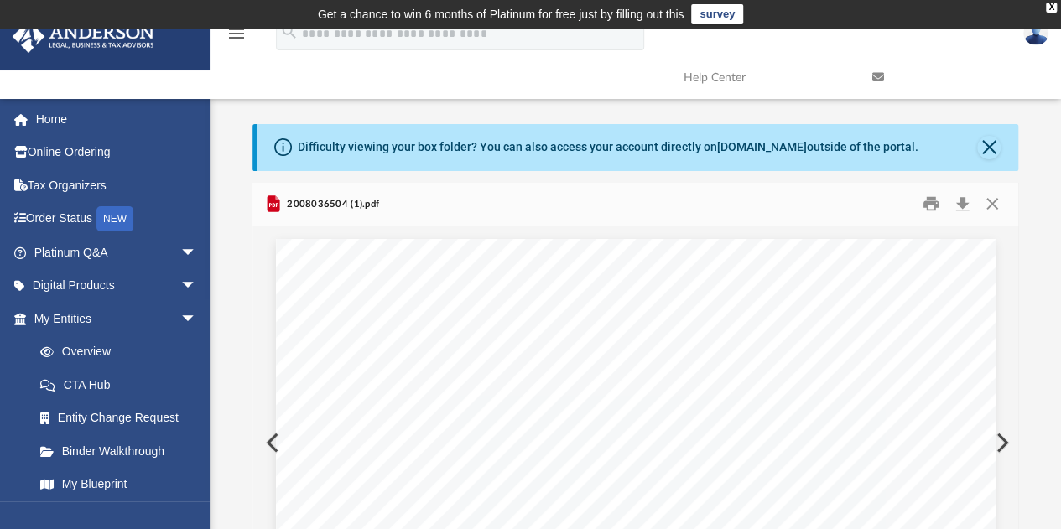
click at [372, 206] on span "2008036504 (1).pdf" at bounding box center [332, 204] width 96 height 15
click at [377, 205] on div "2008036504 (1).pdf" at bounding box center [635, 205] width 767 height 44
click at [284, 205] on span "2008036504 (1).pdf" at bounding box center [332, 204] width 96 height 15
click at [367, 202] on span "2008036504 (1).pdf" at bounding box center [332, 204] width 96 height 15
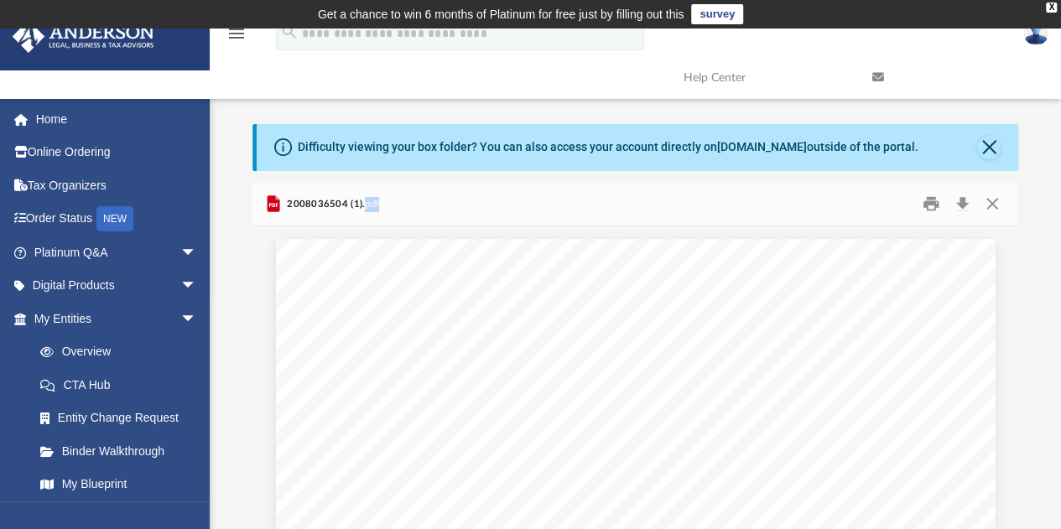
click at [367, 202] on span "2008036504 (1).pdf" at bounding box center [332, 204] width 96 height 15
click at [379, 202] on div "2008036504 (1).pdf" at bounding box center [635, 205] width 767 height 44
click at [373, 203] on span "2008036504 (1).pdf" at bounding box center [332, 204] width 96 height 15
click at [996, 205] on button "Close" at bounding box center [992, 204] width 30 height 26
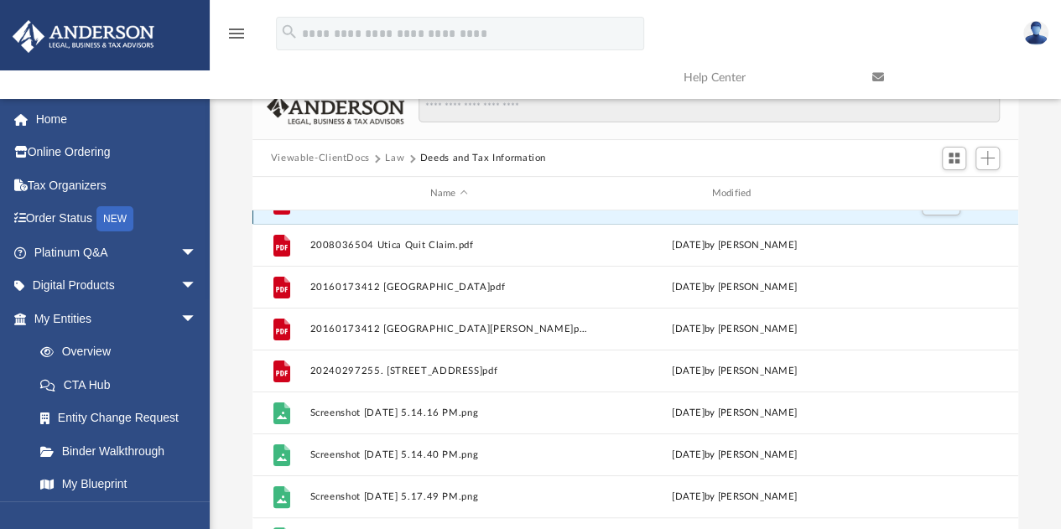
scroll to position [102, 0]
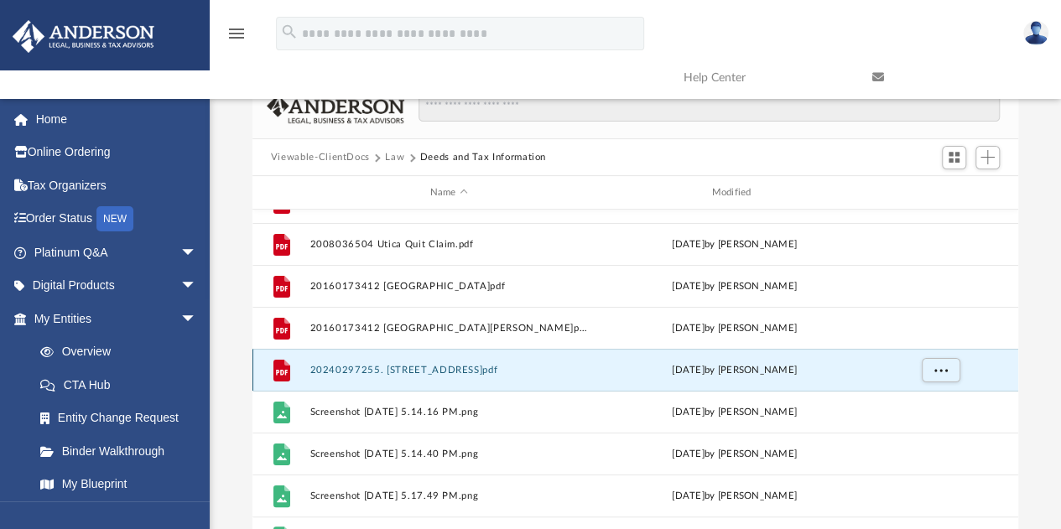
click at [478, 365] on button "20240297255. [STREET_ADDRESS]pdf" at bounding box center [449, 370] width 278 height 11
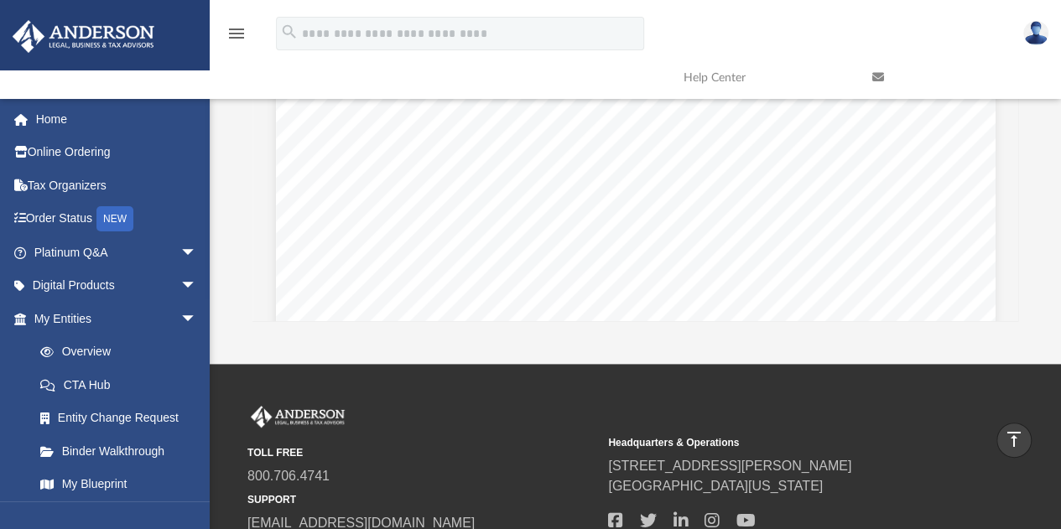
scroll to position [0, 0]
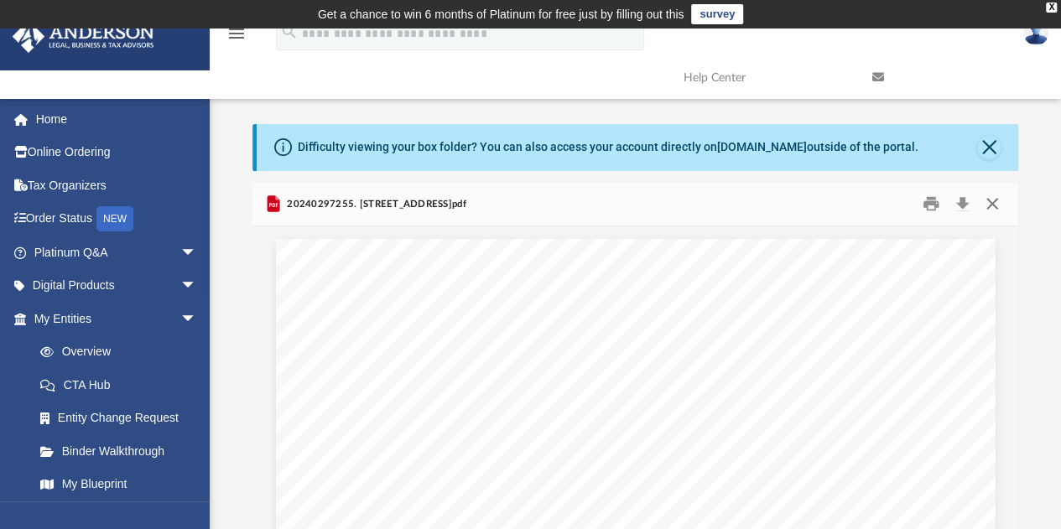
click at [991, 205] on button "Close" at bounding box center [992, 204] width 30 height 26
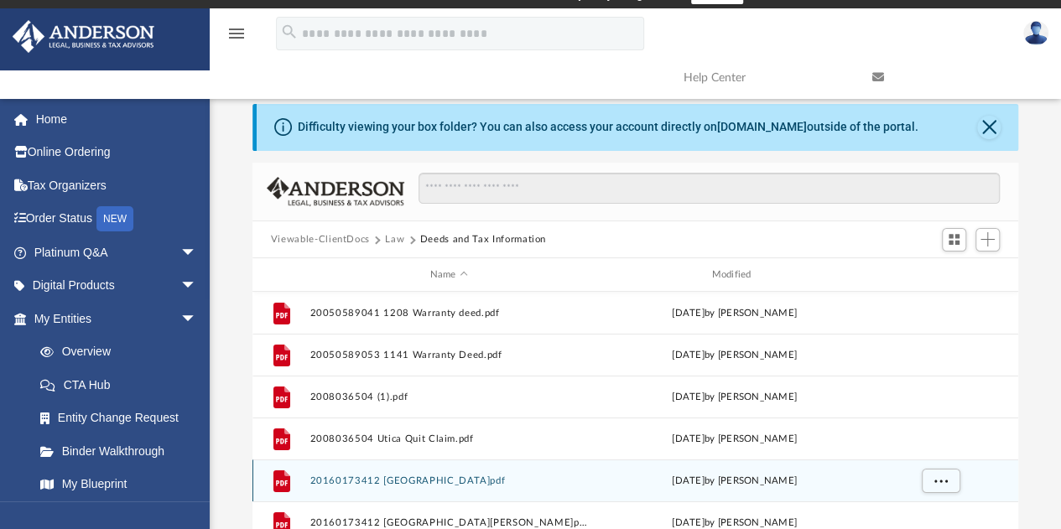
scroll to position [18, 0]
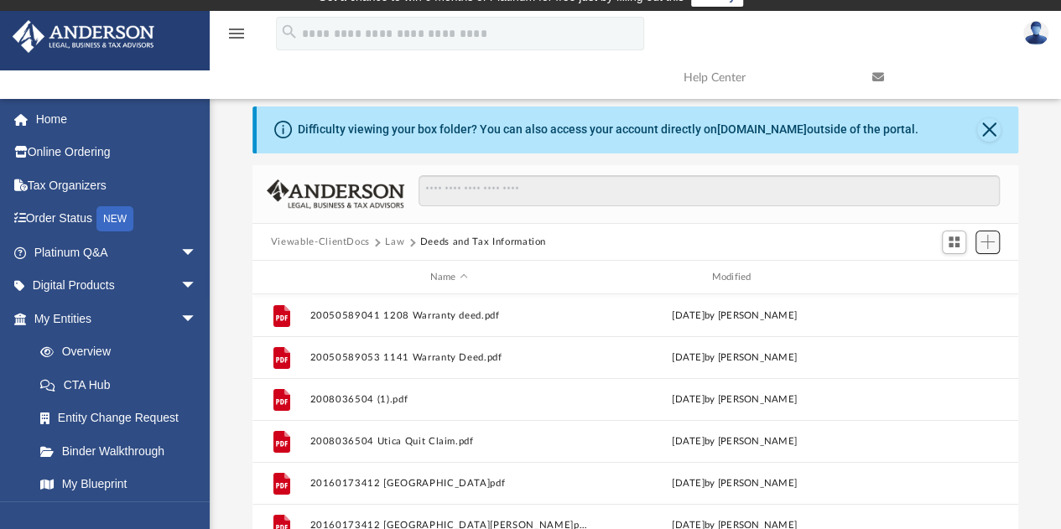
click at [986, 246] on span "Add" at bounding box center [988, 242] width 14 height 14
click at [958, 274] on li "Upload" at bounding box center [964, 276] width 54 height 18
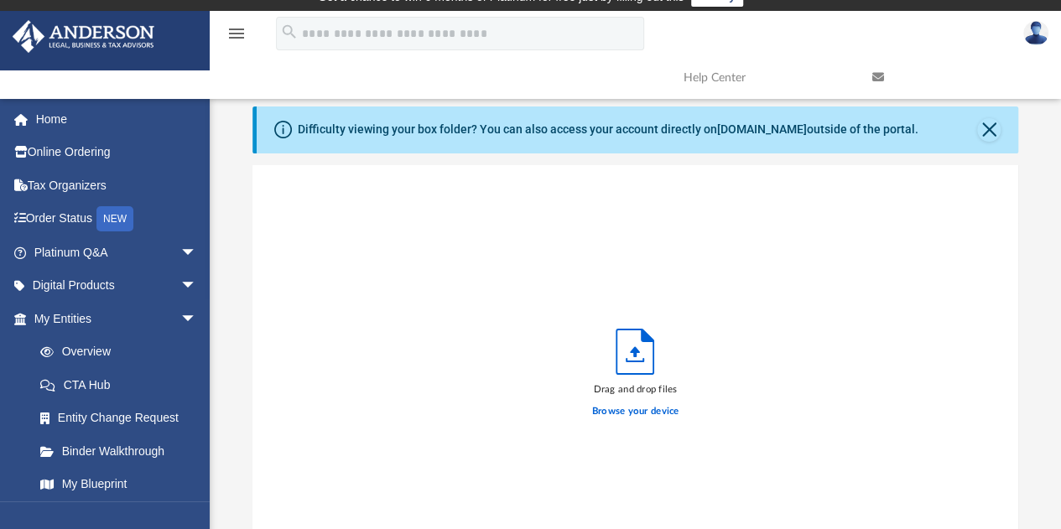
scroll to position [413, 753]
click at [651, 408] on label "Browse your device" at bounding box center [635, 411] width 87 height 15
click at [0, 0] on input "Browse your device" at bounding box center [0, 0] width 0 height 0
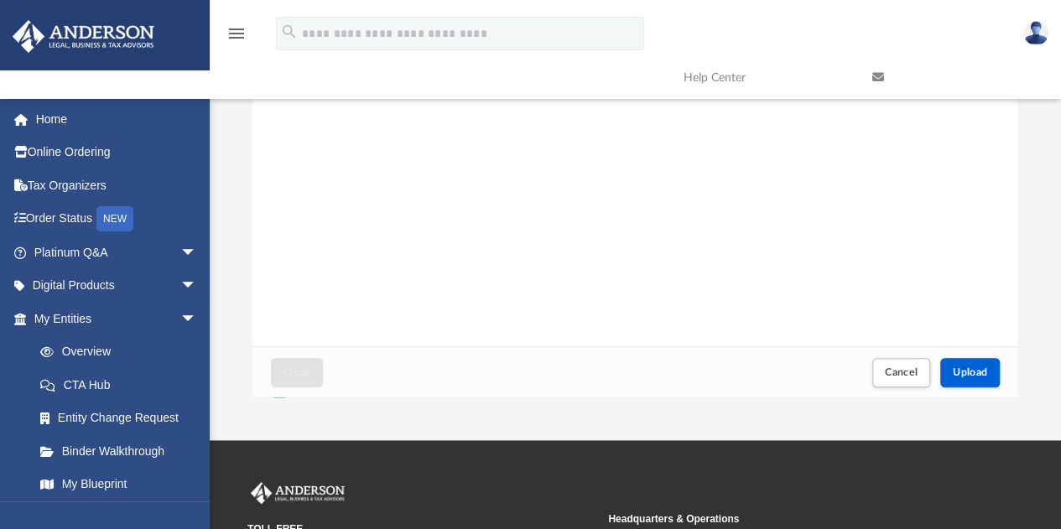
scroll to position [265, 0]
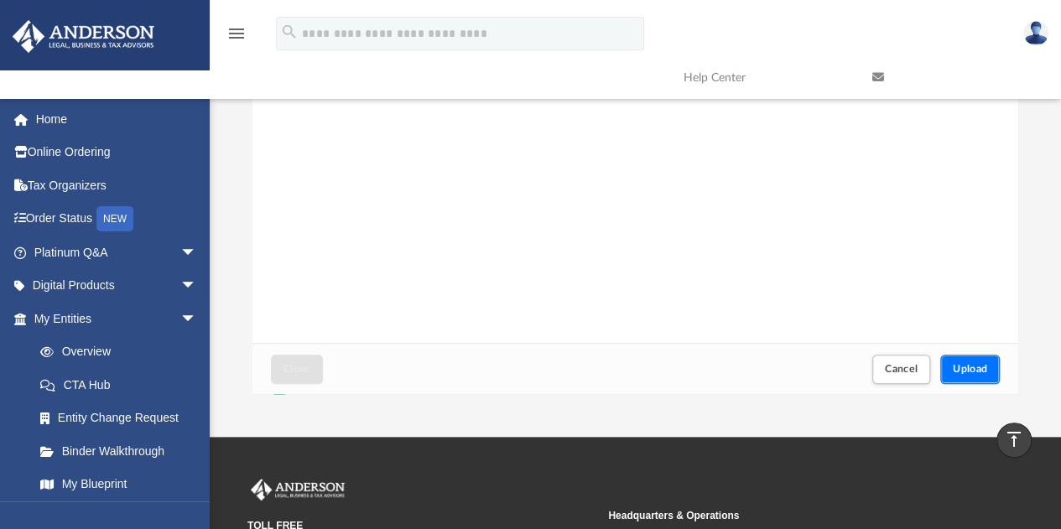
click at [978, 375] on button "Upload" at bounding box center [970, 369] width 60 height 29
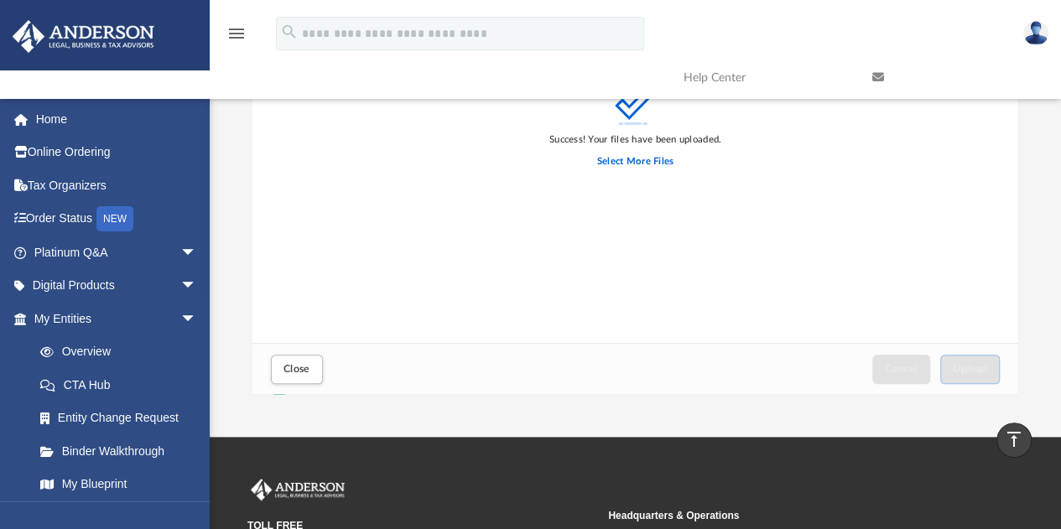
scroll to position [0, 0]
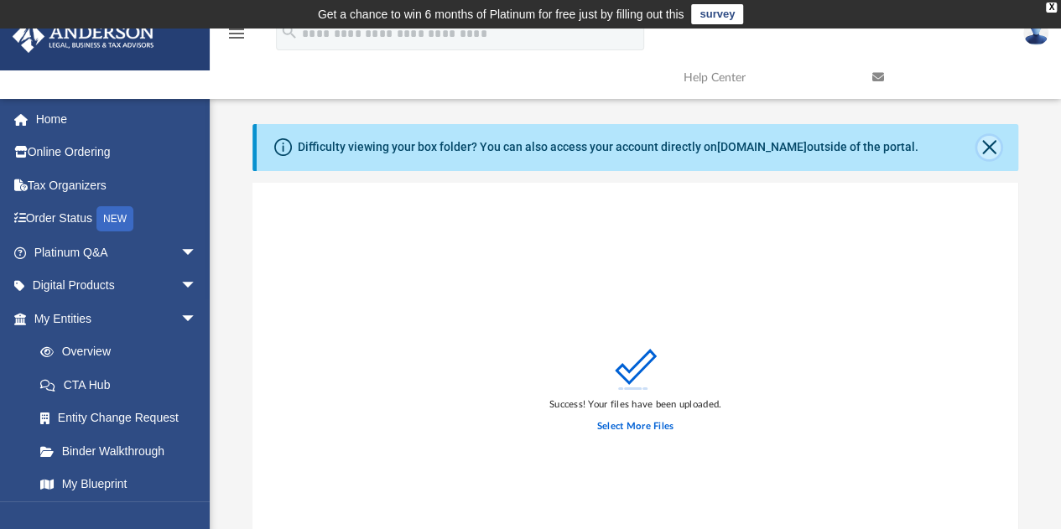
click at [990, 148] on button "Close" at bounding box center [988, 147] width 23 height 23
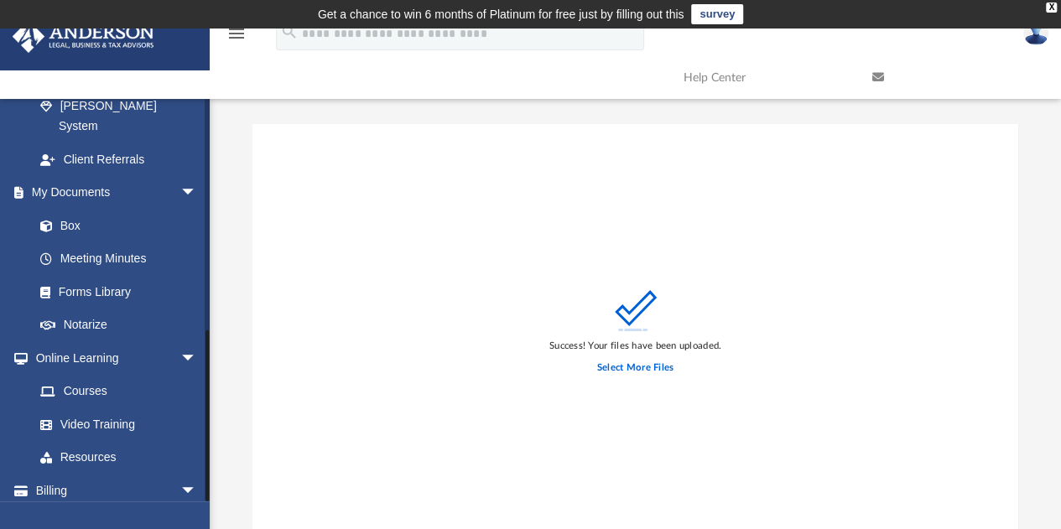
scroll to position [533, 0]
click at [89, 208] on link "Box" at bounding box center [122, 225] width 199 height 34
click at [67, 208] on link "Box" at bounding box center [122, 225] width 199 height 34
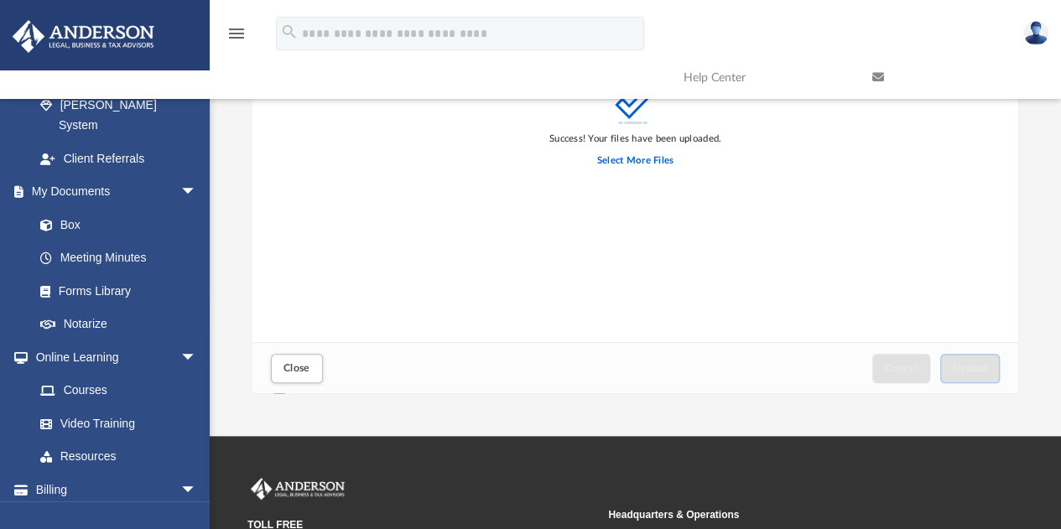
scroll to position [209, 0]
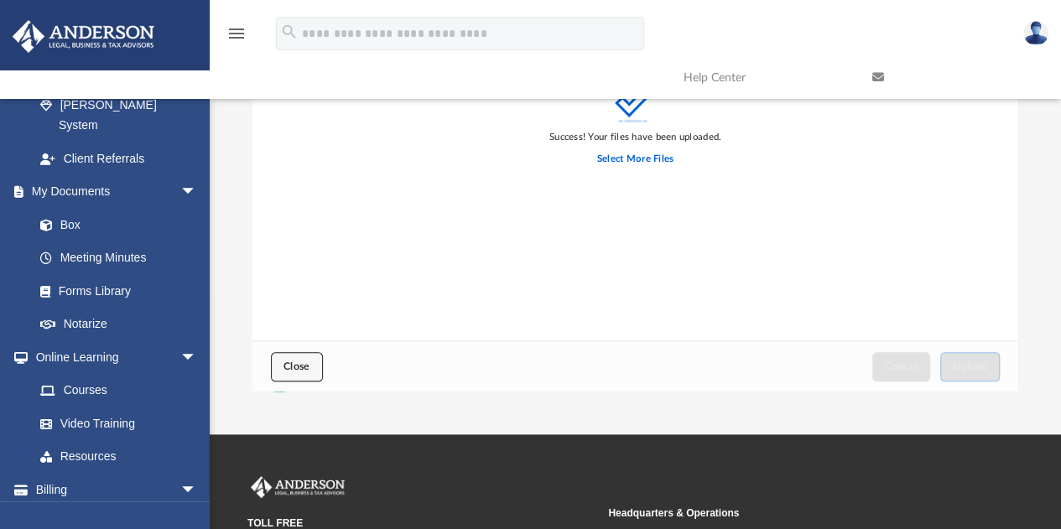
click at [306, 370] on span "Close" at bounding box center [297, 367] width 27 height 10
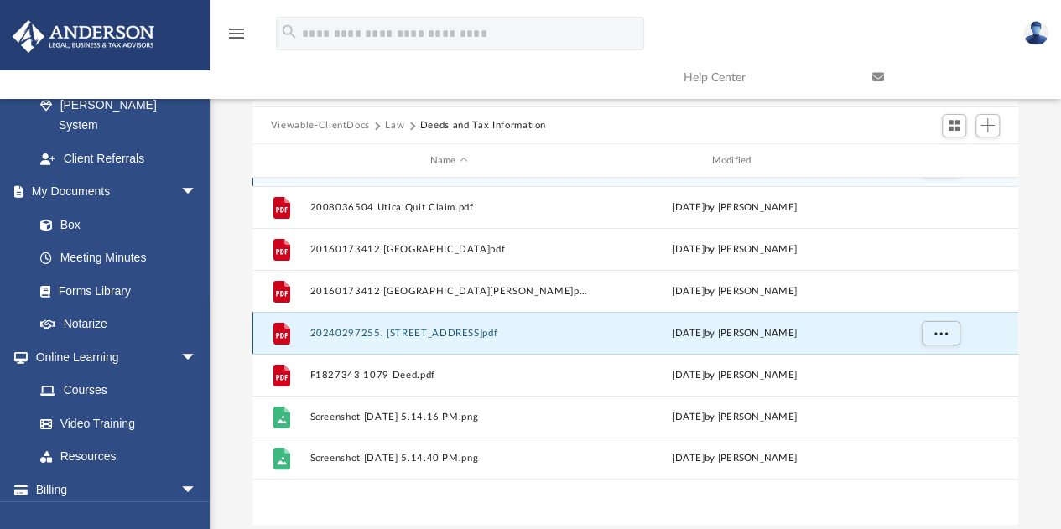
scroll to position [0, 0]
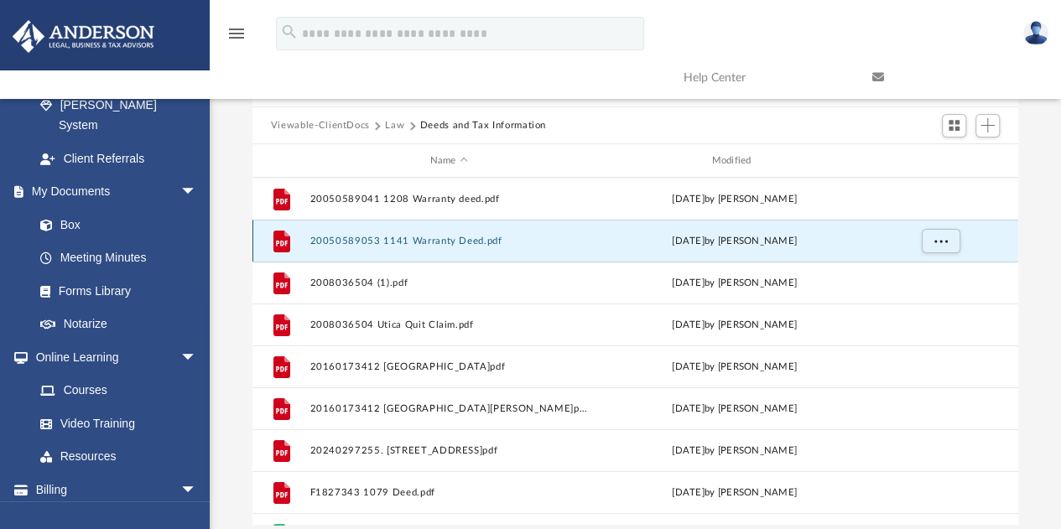
click at [456, 242] on button "20050589053 1141 Warranty Deed.pdf" at bounding box center [449, 241] width 278 height 11
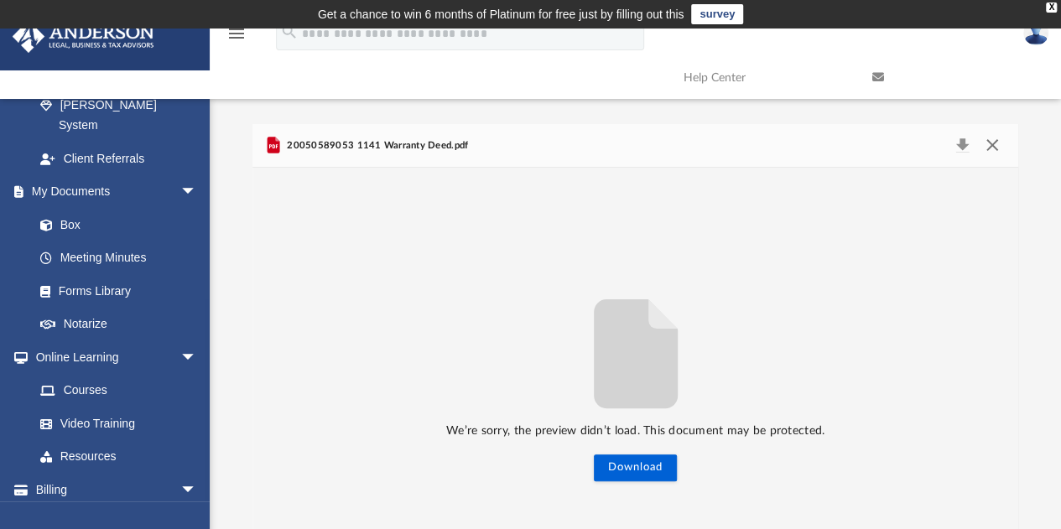
click at [993, 150] on button "Close" at bounding box center [992, 145] width 30 height 23
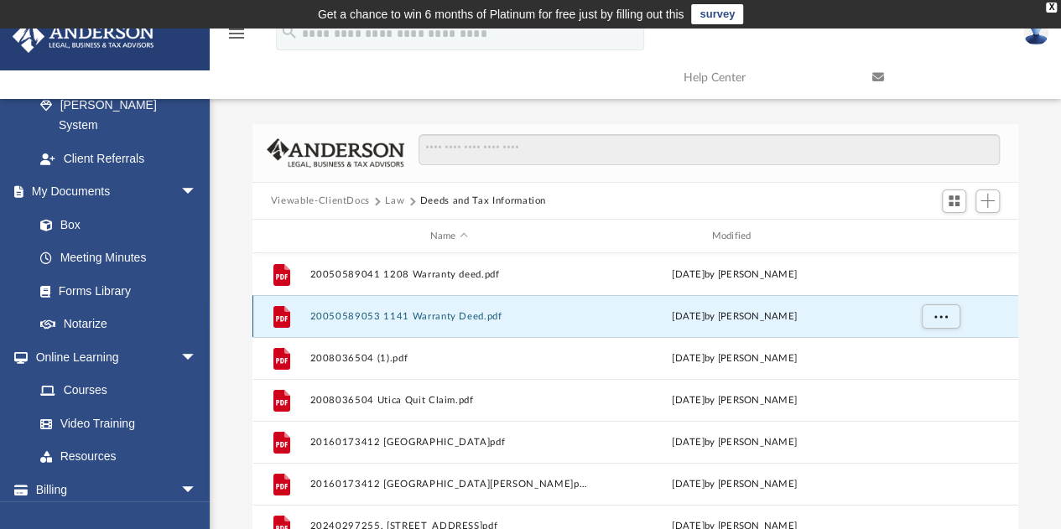
click at [436, 314] on button "20050589053 1141 Warranty Deed.pdf" at bounding box center [449, 316] width 278 height 11
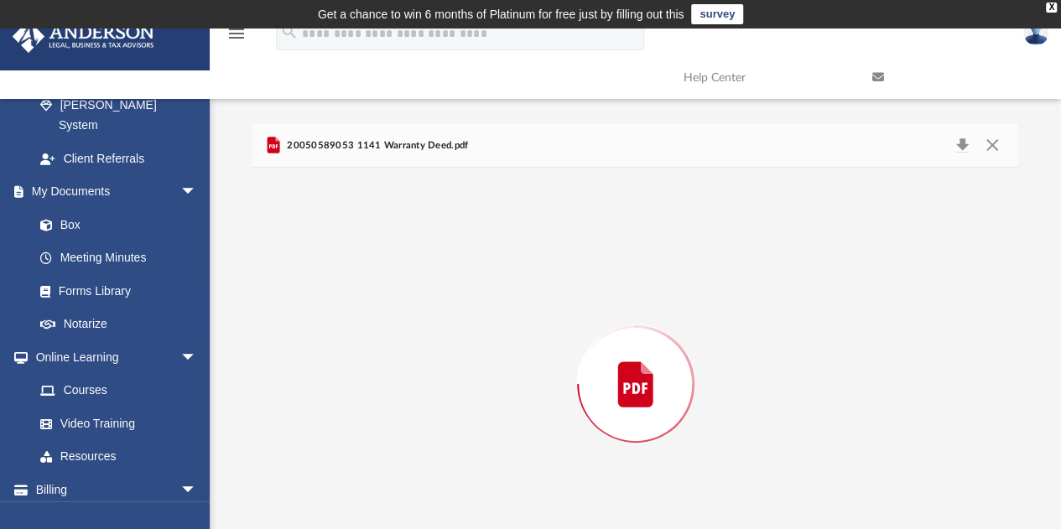
scroll to position [71, 0]
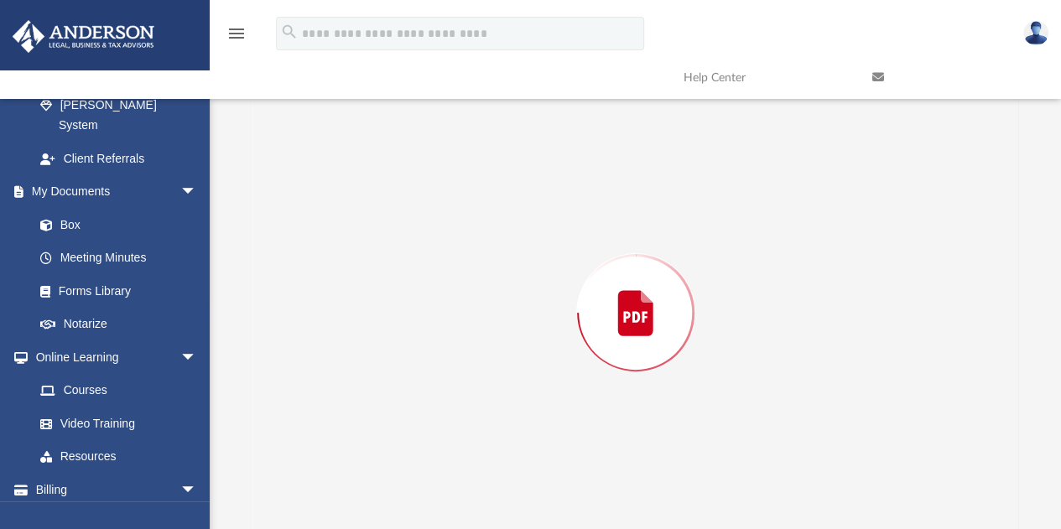
click at [436, 314] on div "Preview" at bounding box center [635, 312] width 767 height 433
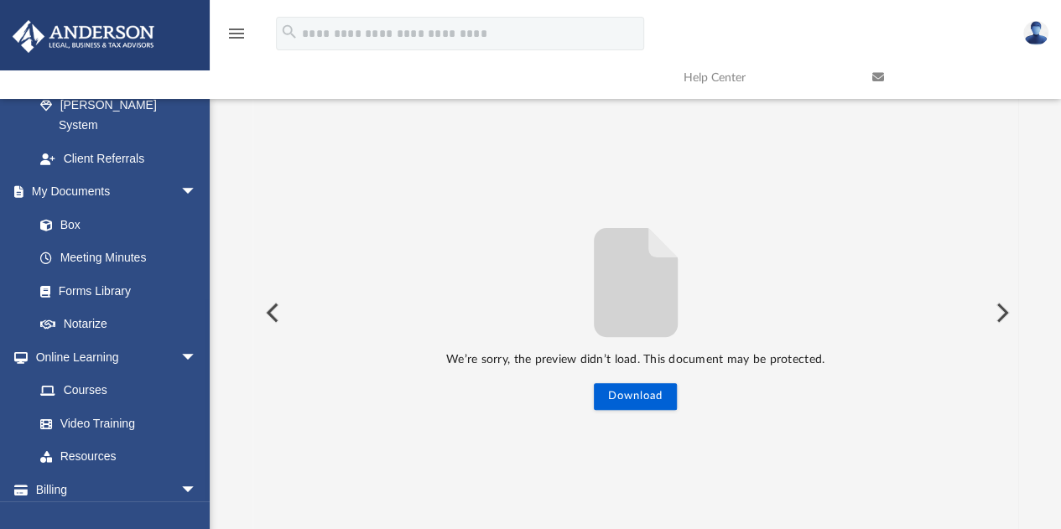
scroll to position [0, 0]
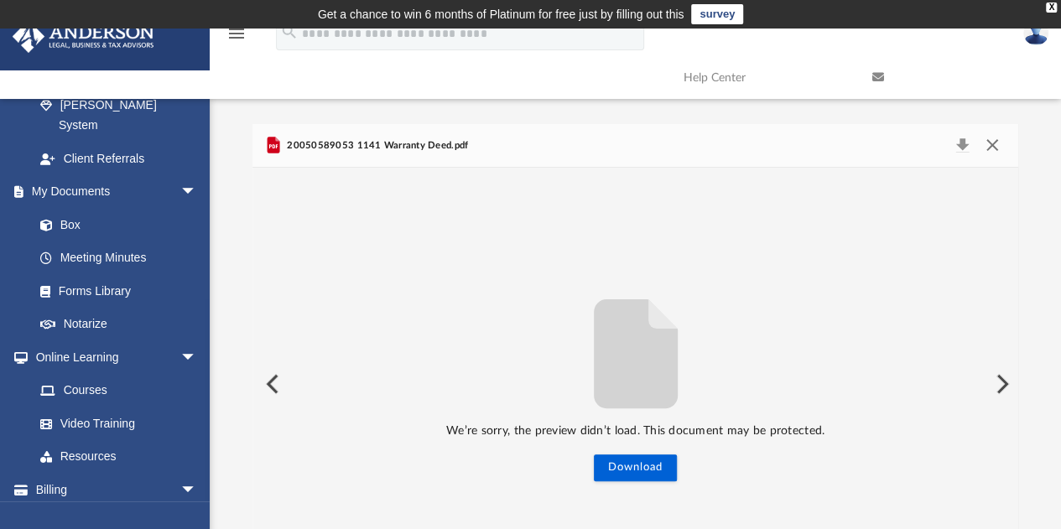
click at [992, 144] on button "Close" at bounding box center [992, 145] width 30 height 23
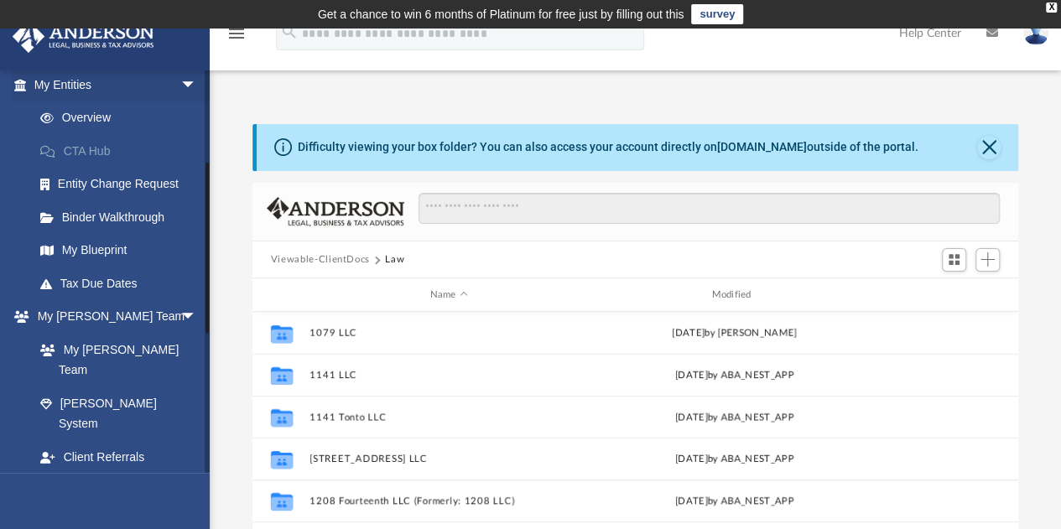
scroll to position [200, 0]
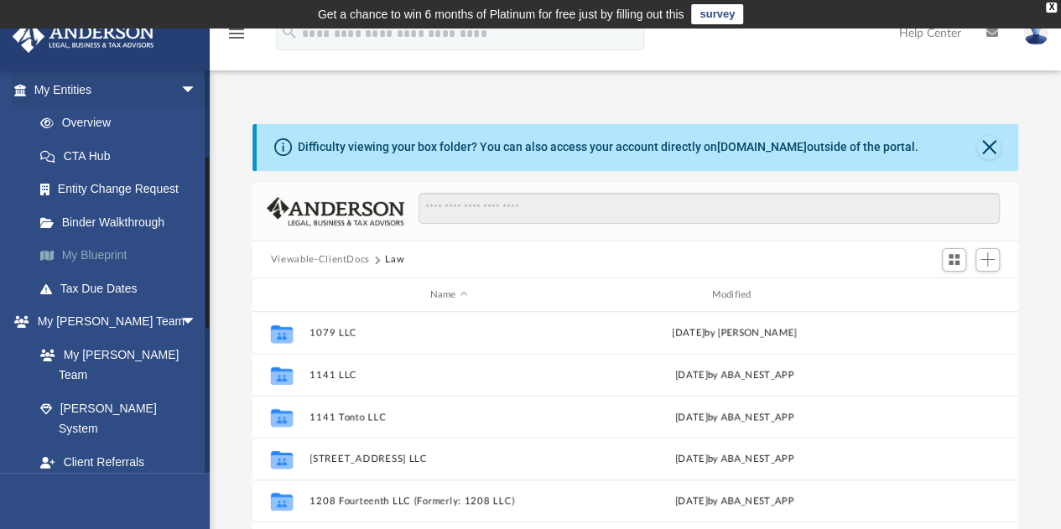
click at [126, 254] on link "My Blueprint" at bounding box center [122, 256] width 199 height 34
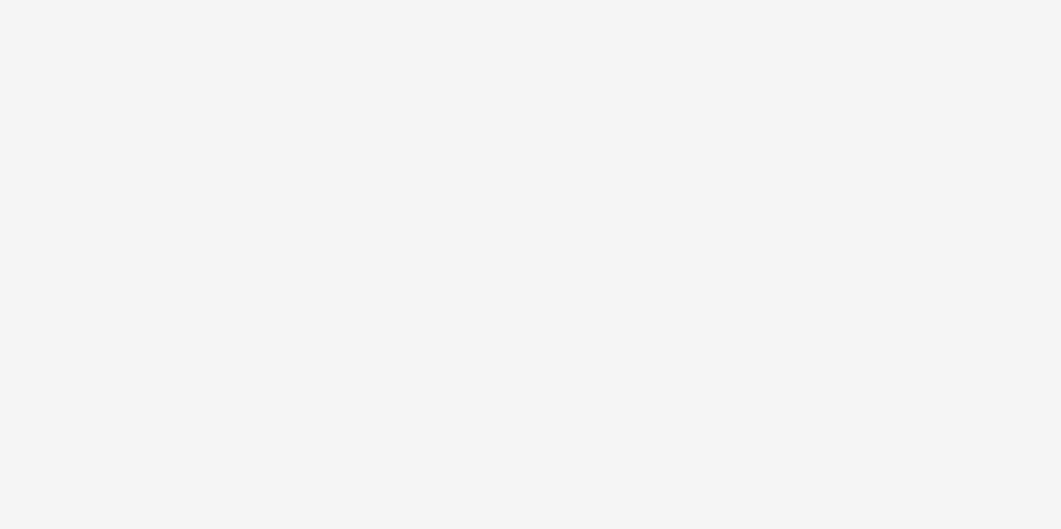
scroll to position [204, 0]
